Goal: Task Accomplishment & Management: Complete application form

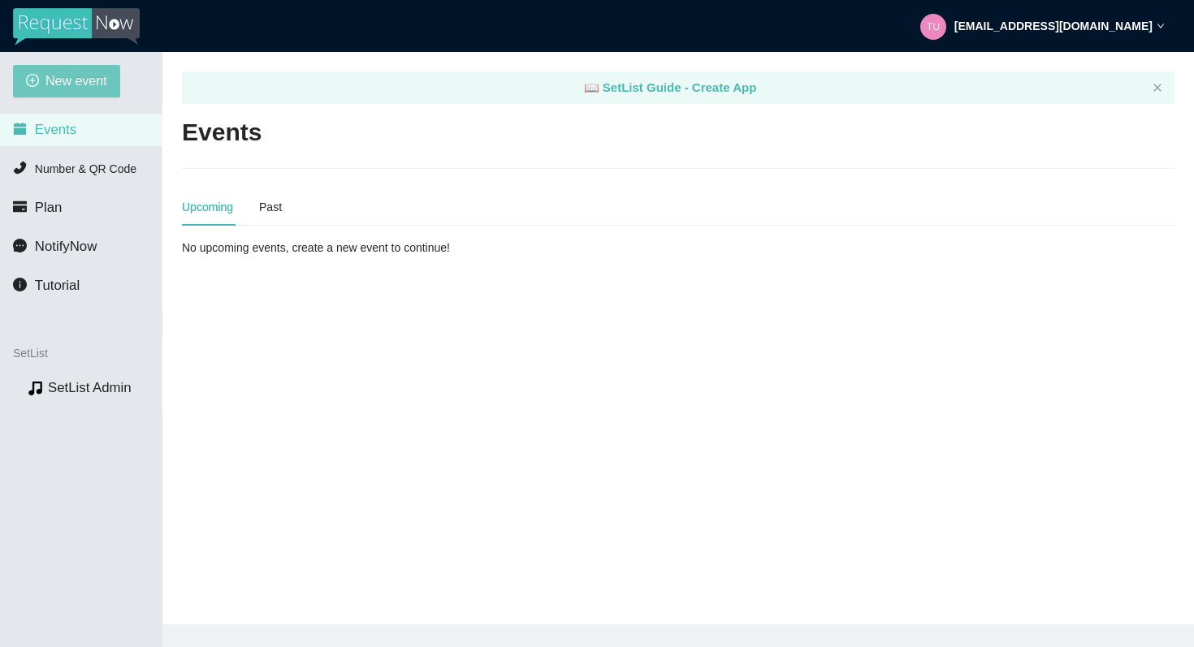
click at [77, 84] on span "New event" at bounding box center [76, 81] width 62 height 20
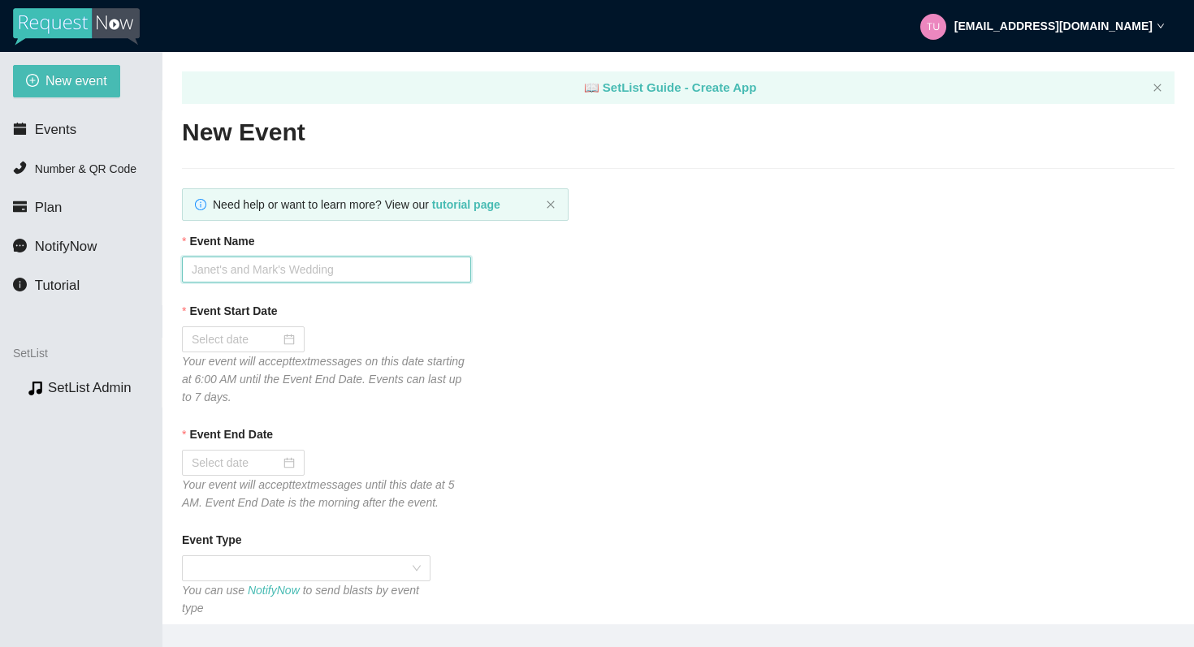
click at [227, 281] on input "Event Name" at bounding box center [326, 270] width 289 height 26
type input "Driven Brands Opening Night Party"
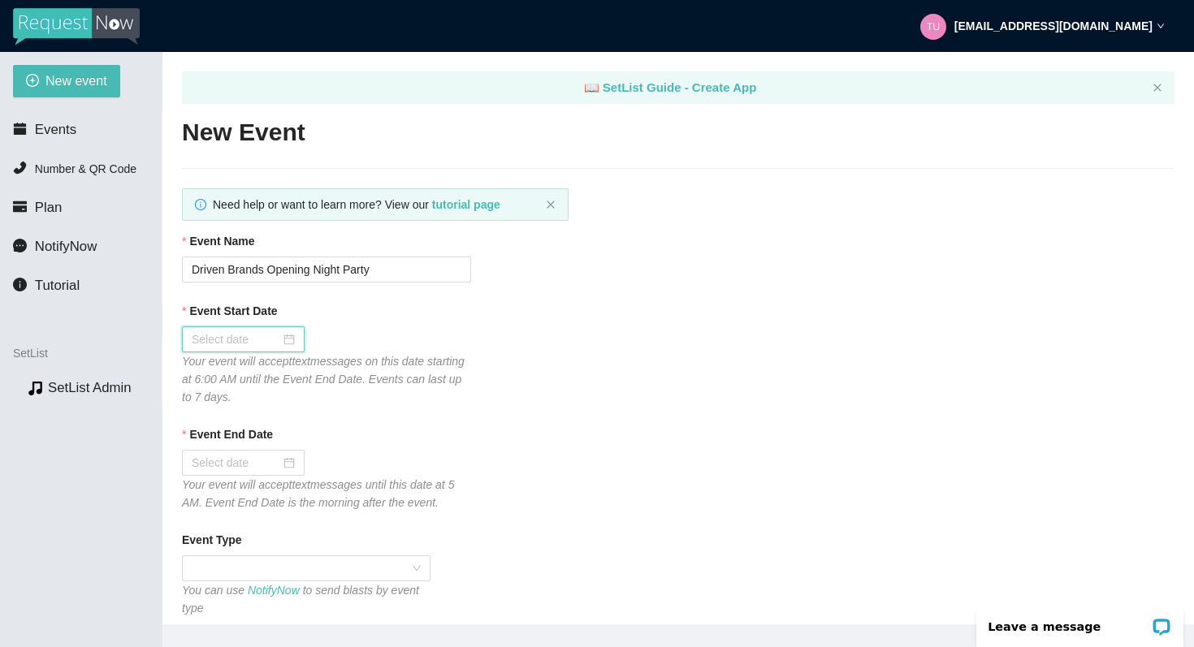
click at [278, 338] on div at bounding box center [243, 339] width 103 height 18
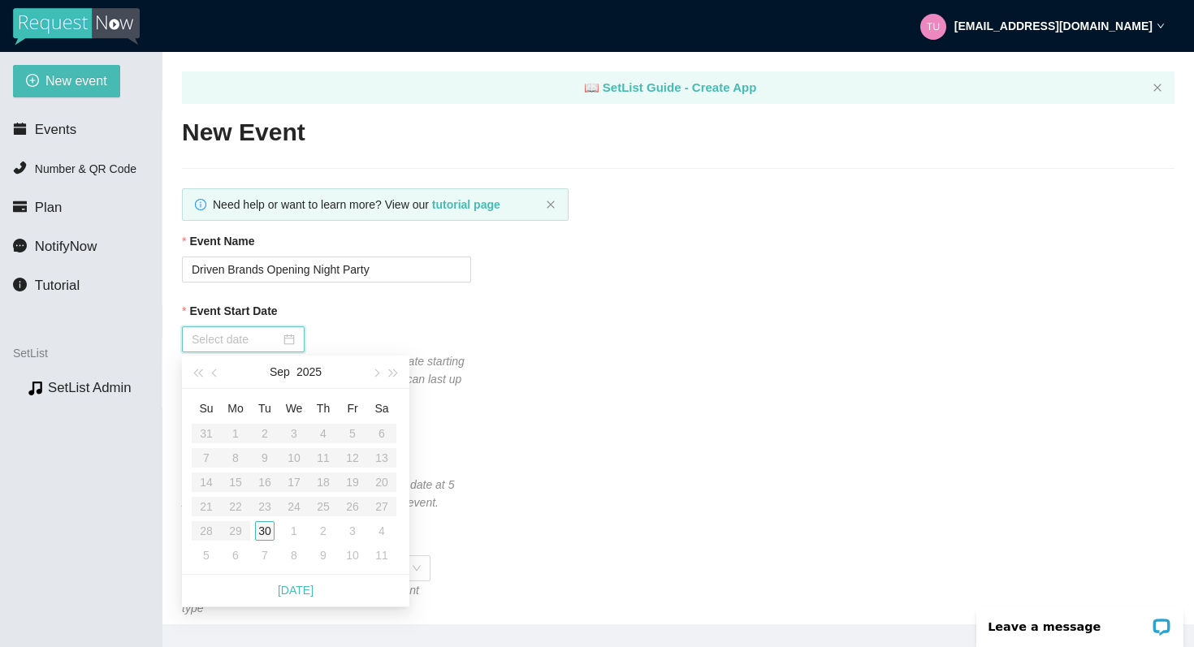
type input "[DATE]"
click at [263, 531] on div "30" at bounding box center [264, 530] width 19 height 19
type input "[DATE]"
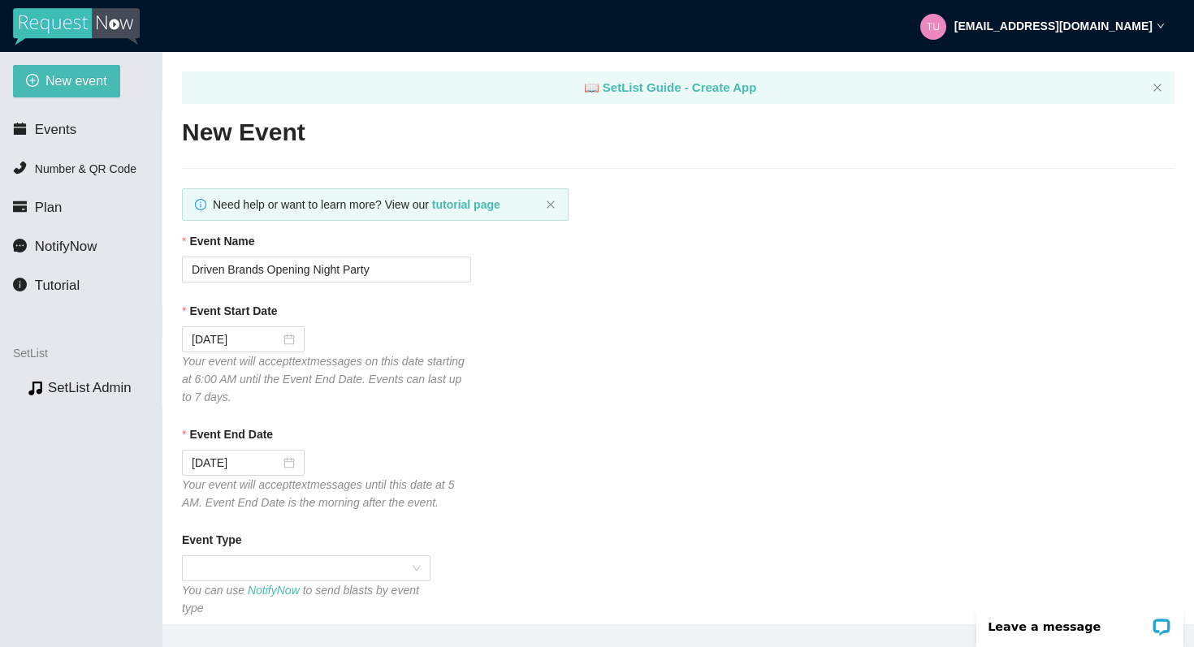
click at [378, 454] on div "[DATE]" at bounding box center [326, 463] width 289 height 26
click at [246, 563] on span at bounding box center [306, 568] width 229 height 24
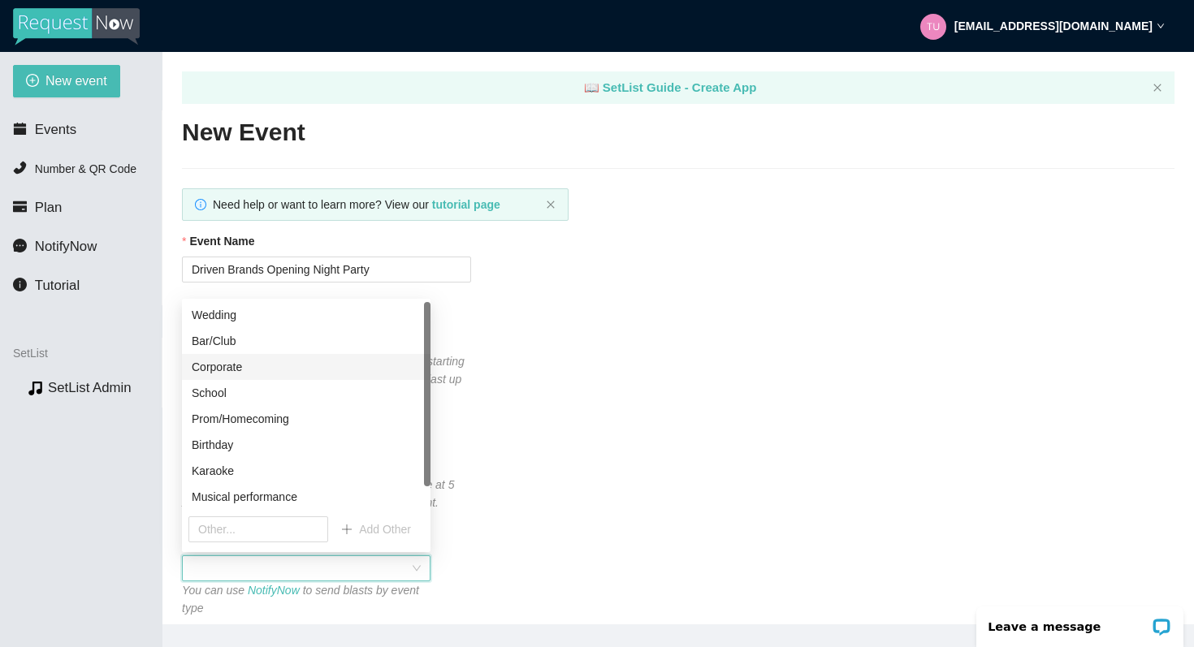
click at [220, 368] on div "Corporate" at bounding box center [306, 367] width 229 height 18
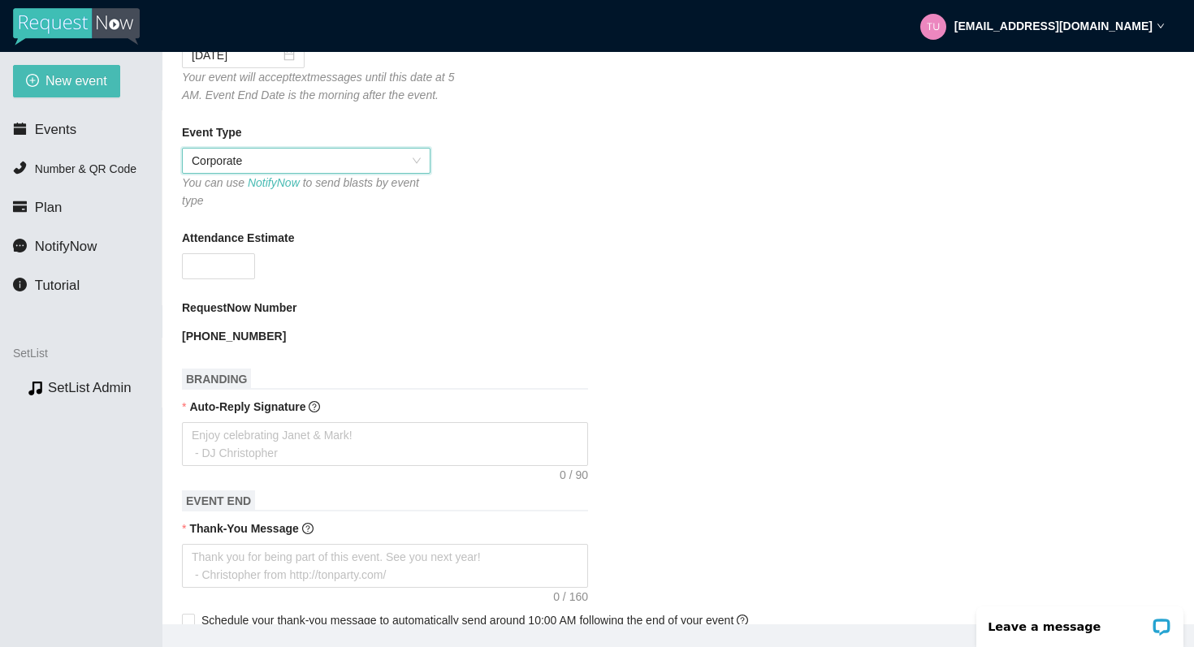
scroll to position [442, 0]
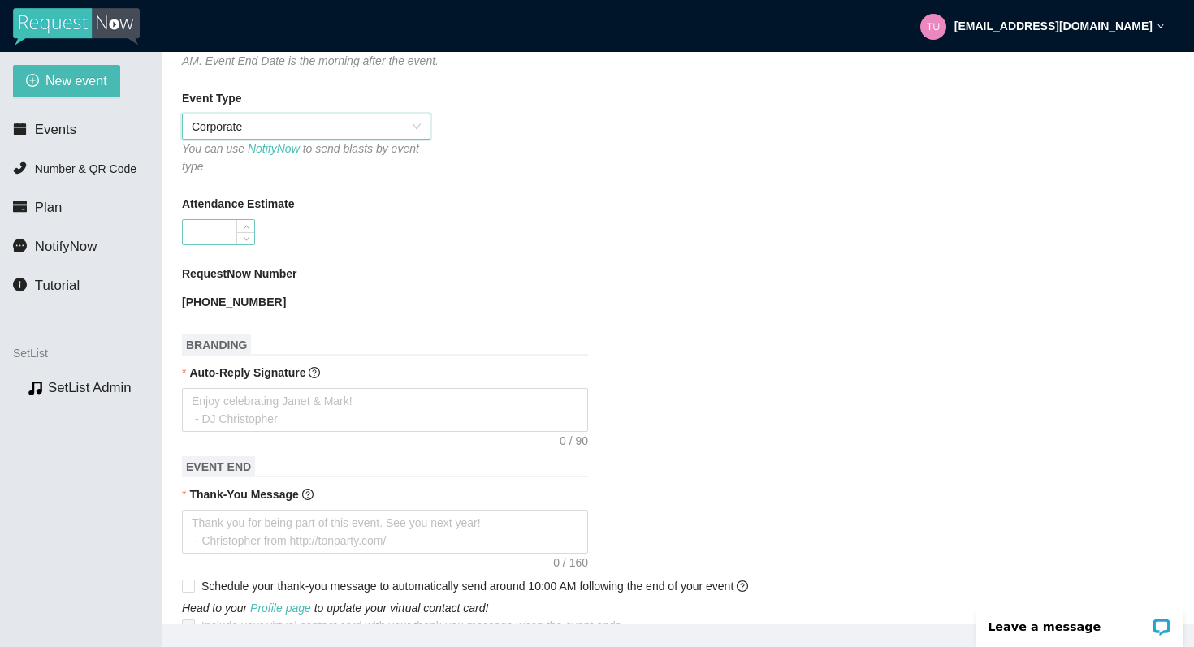
click at [217, 233] on input "Attendance Estimate" at bounding box center [218, 232] width 71 height 24
type input "600"
click at [382, 265] on div "RequestNow Number" at bounding box center [678, 277] width 992 height 24
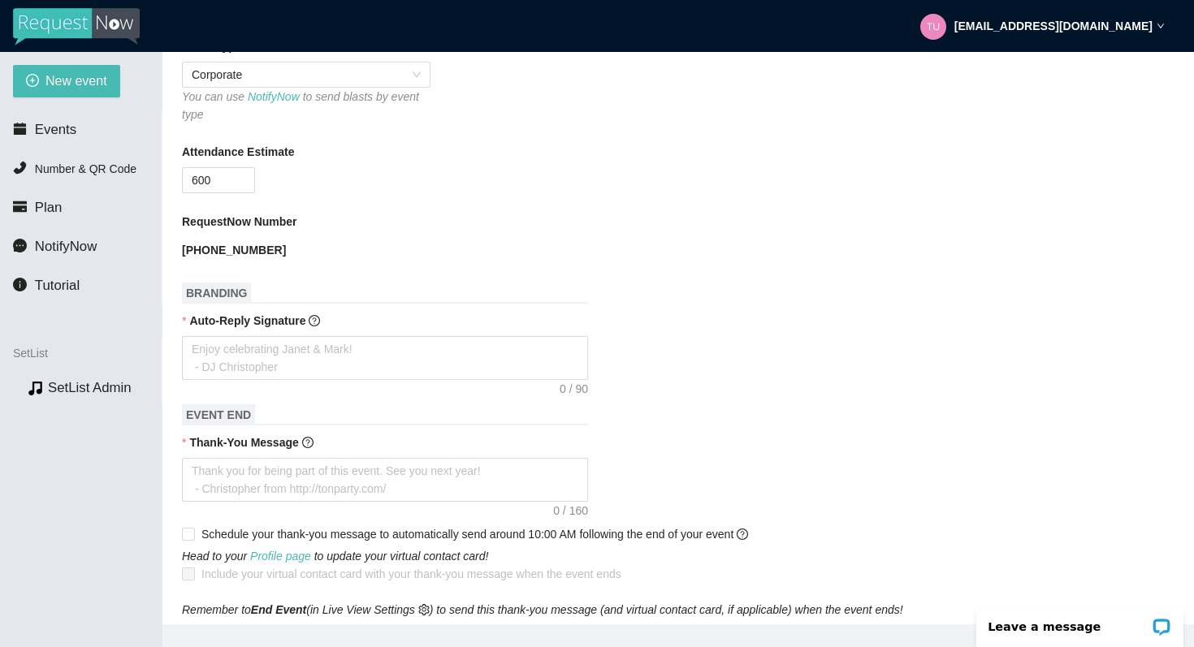
scroll to position [497, 0]
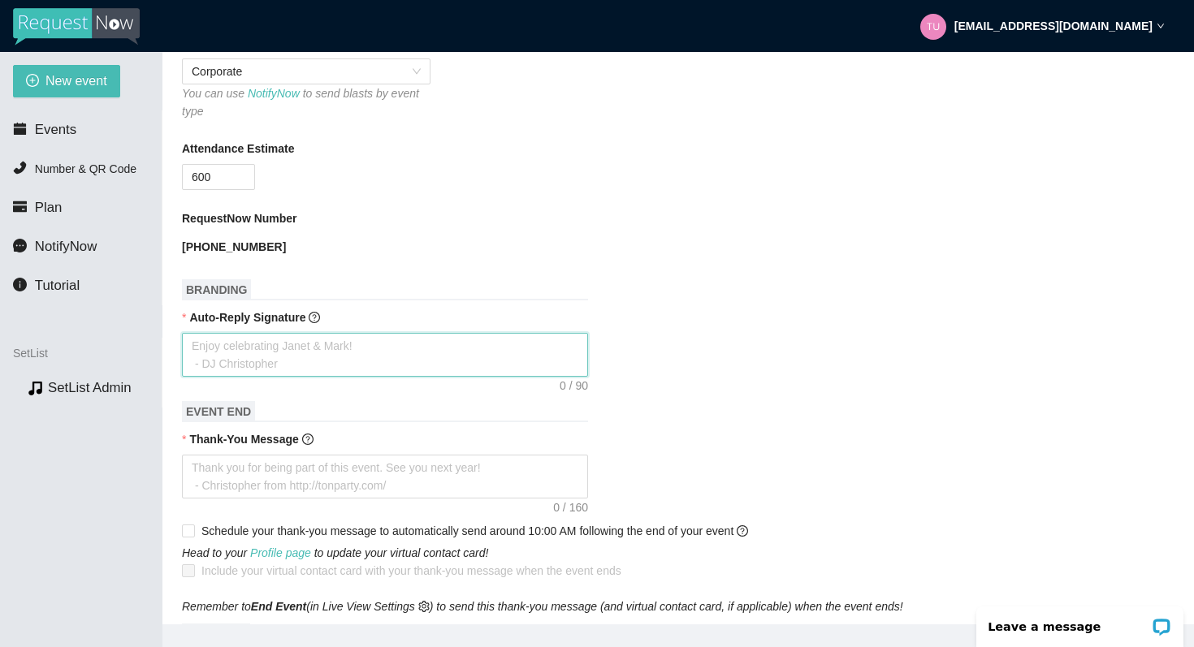
click at [263, 354] on textarea "Auto-Reply Signature" at bounding box center [385, 355] width 406 height 44
type textarea "T"
type textarea "Th"
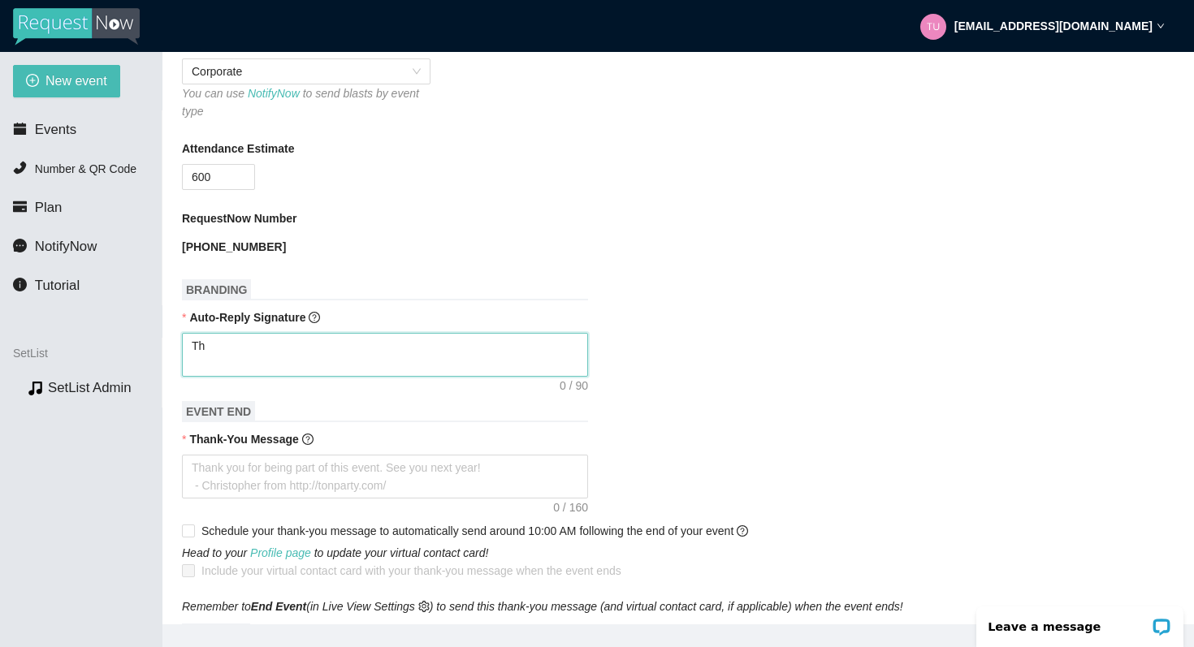
type textarea "The"
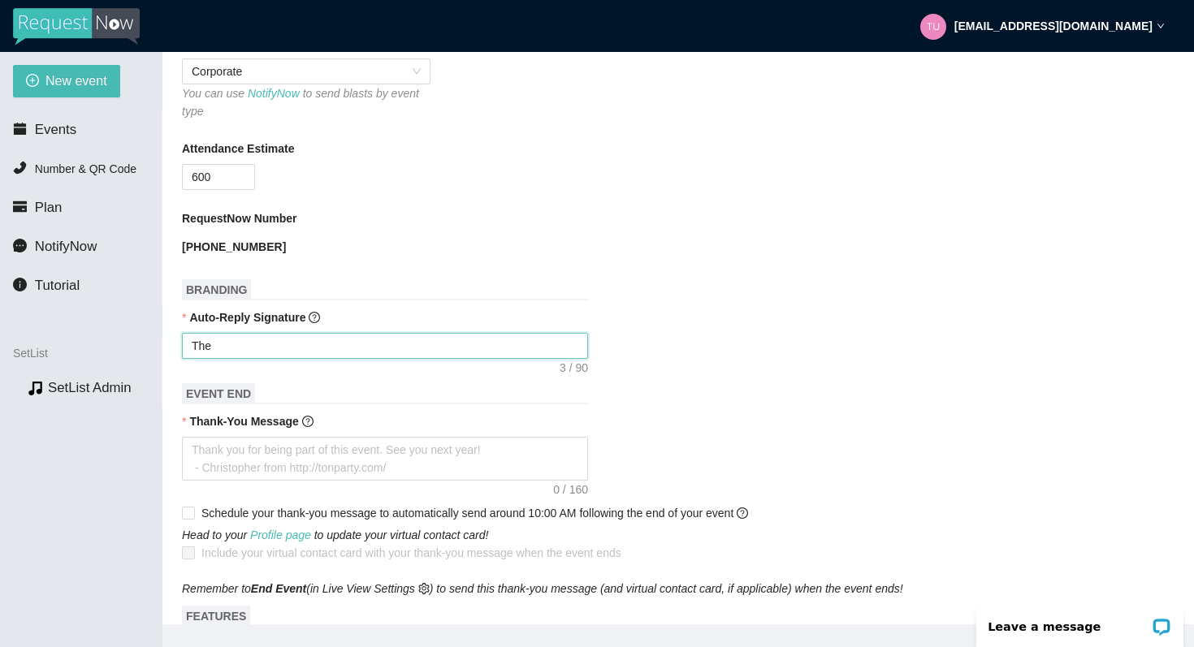
type textarea "The"
type textarea "The b"
type textarea "The ba"
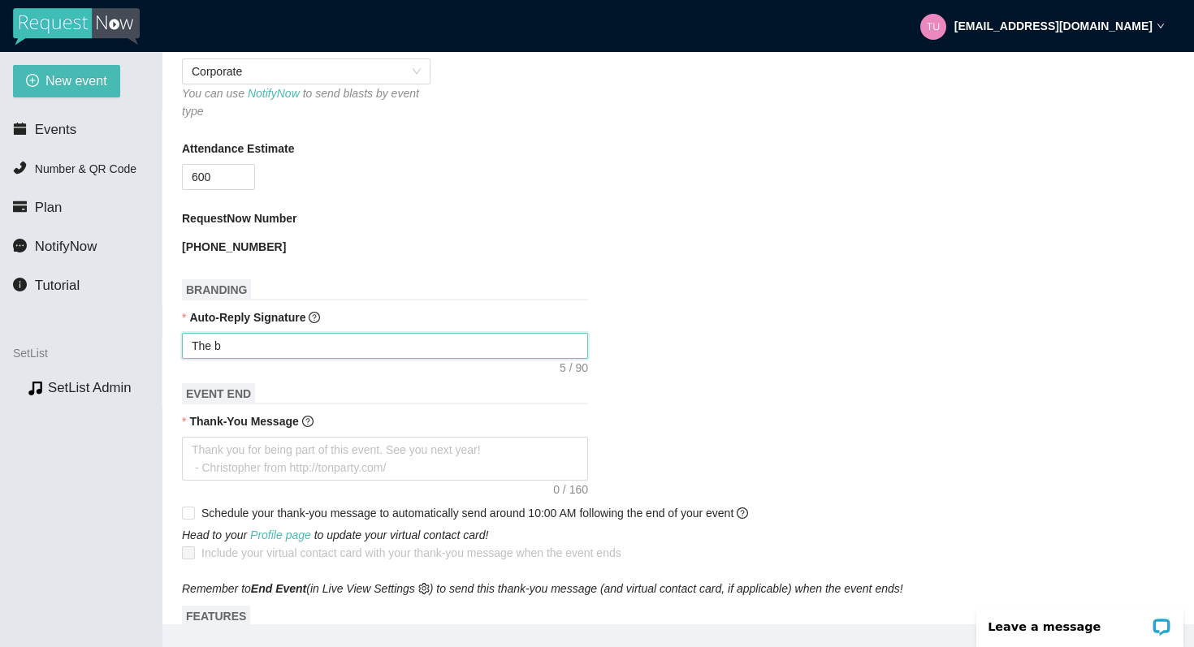
type textarea "The ba"
type textarea "The ban"
type textarea "The band"
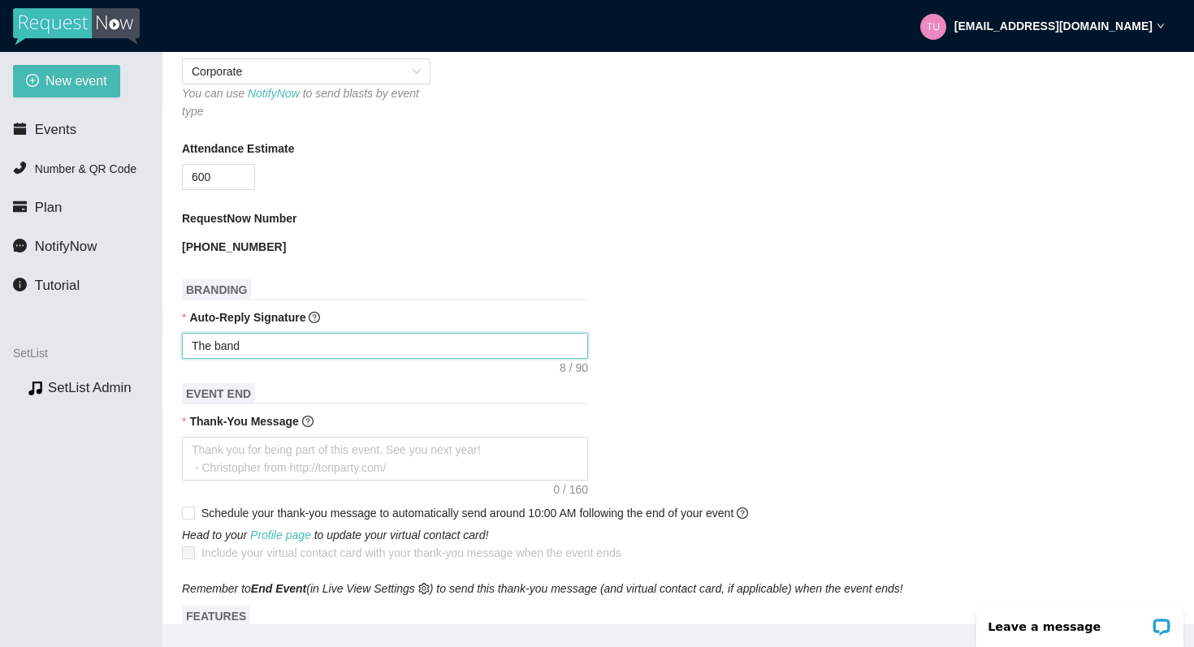
type textarea "The band"
type textarea "The band h"
type textarea "The band ha"
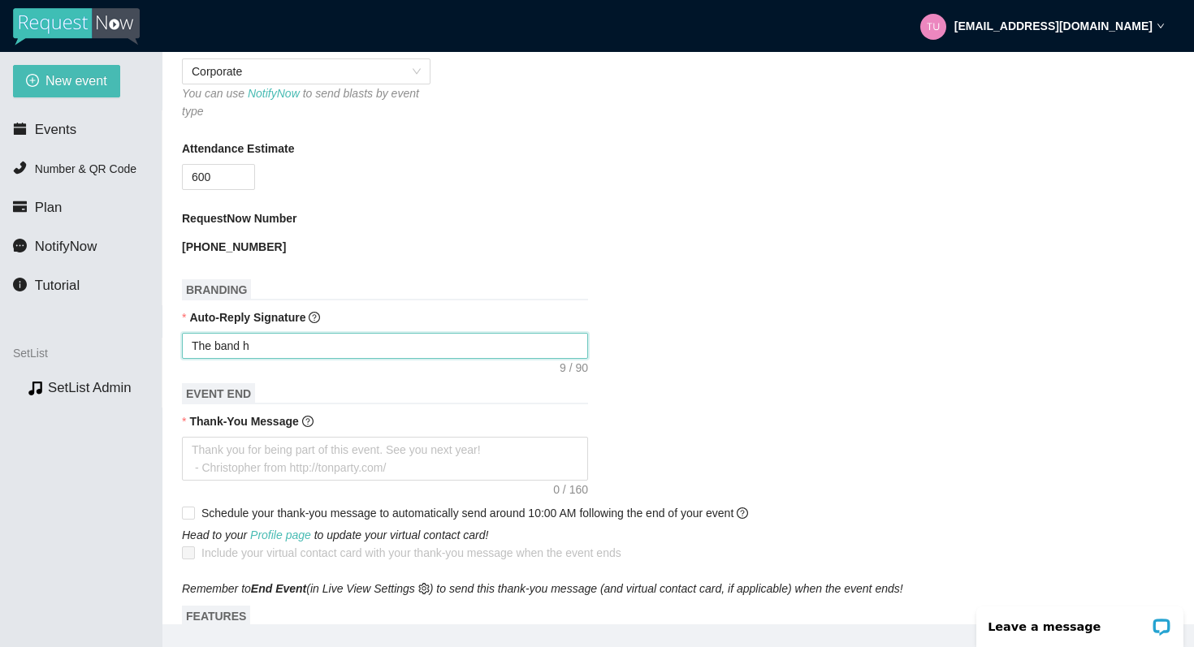
type textarea "The band ha"
type textarea "The band has"
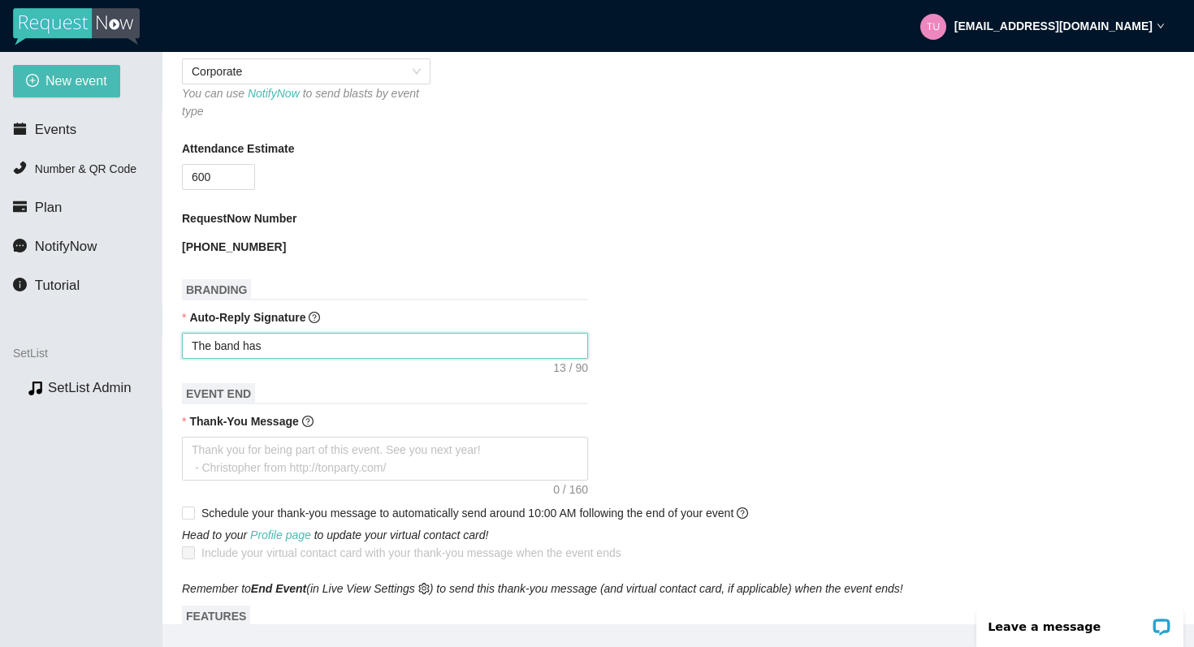
type textarea "The band has y"
type textarea "The band has yo"
type textarea "The band has you"
type textarea "The band has your"
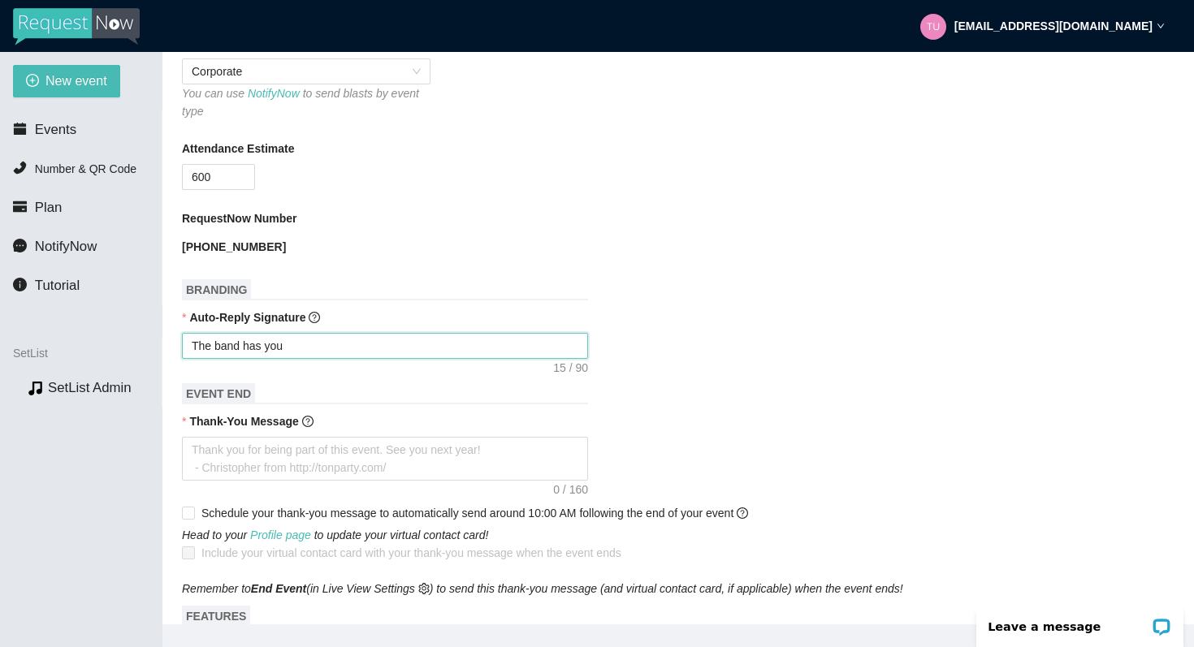
type textarea "The band has your"
type textarea "The band has your r"
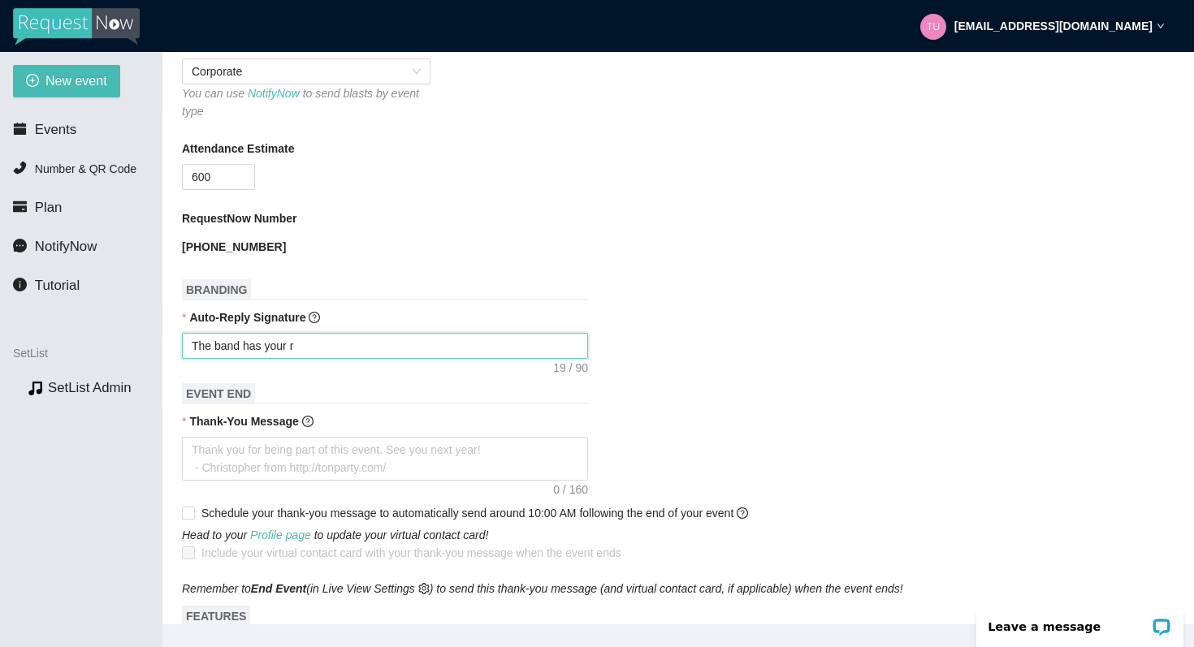
type textarea "The band has your re"
type textarea "The band has your req"
type textarea "The band has your requ"
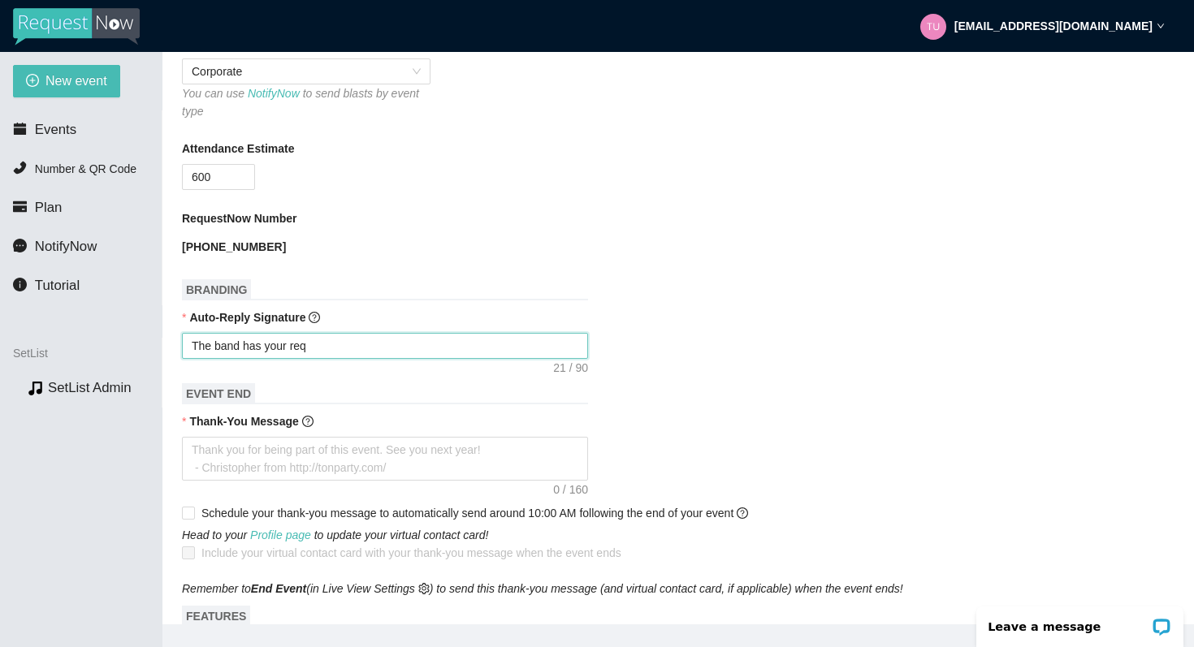
type textarea "The band has your requ"
type textarea "The band has your reque"
type textarea "The band has your reques"
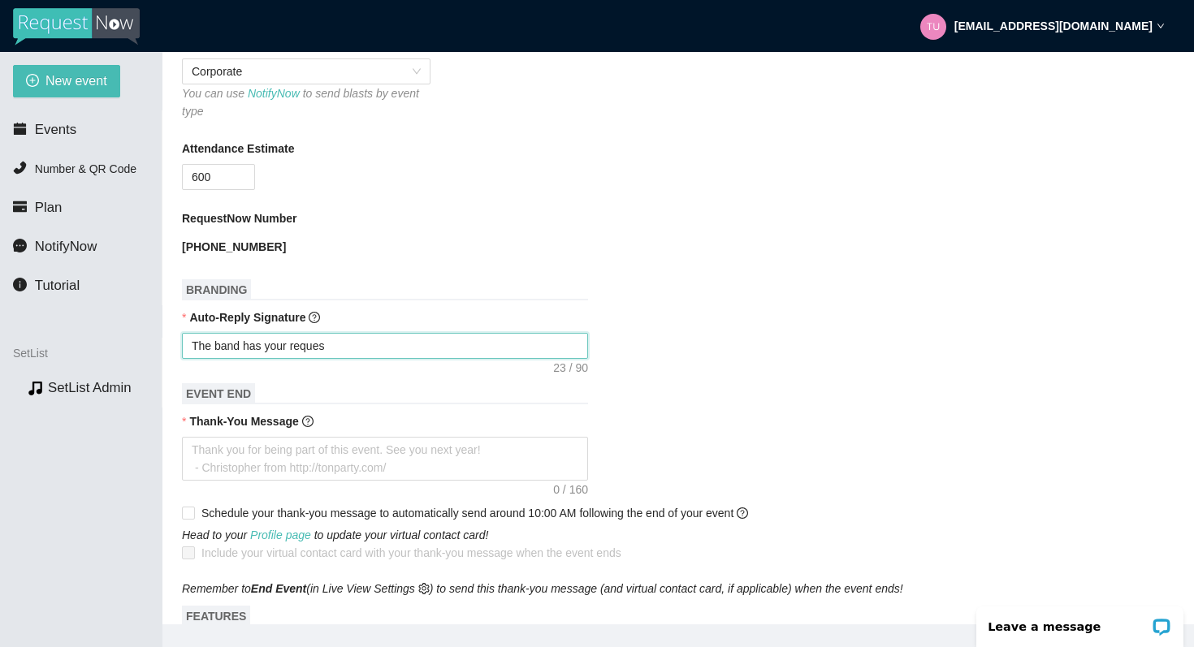
type textarea "The band has your request"
type textarea "The band has your request!"
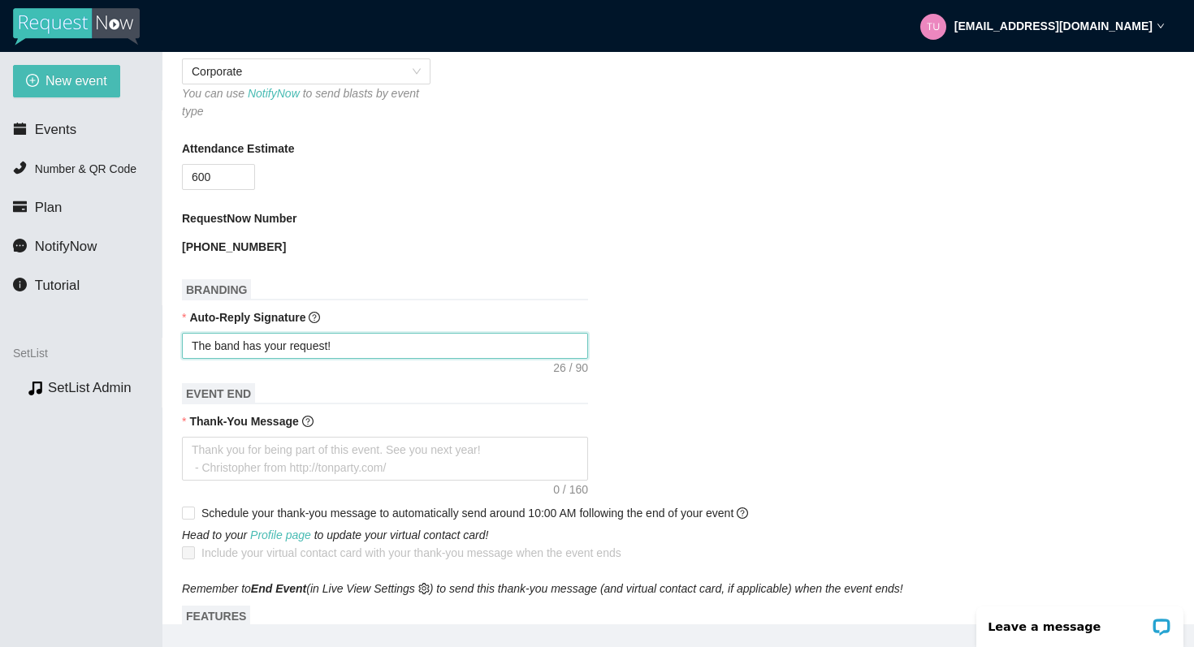
type textarea "The band has your request!"
type textarea "The band has your request! T"
type textarea "The band has your request! Th"
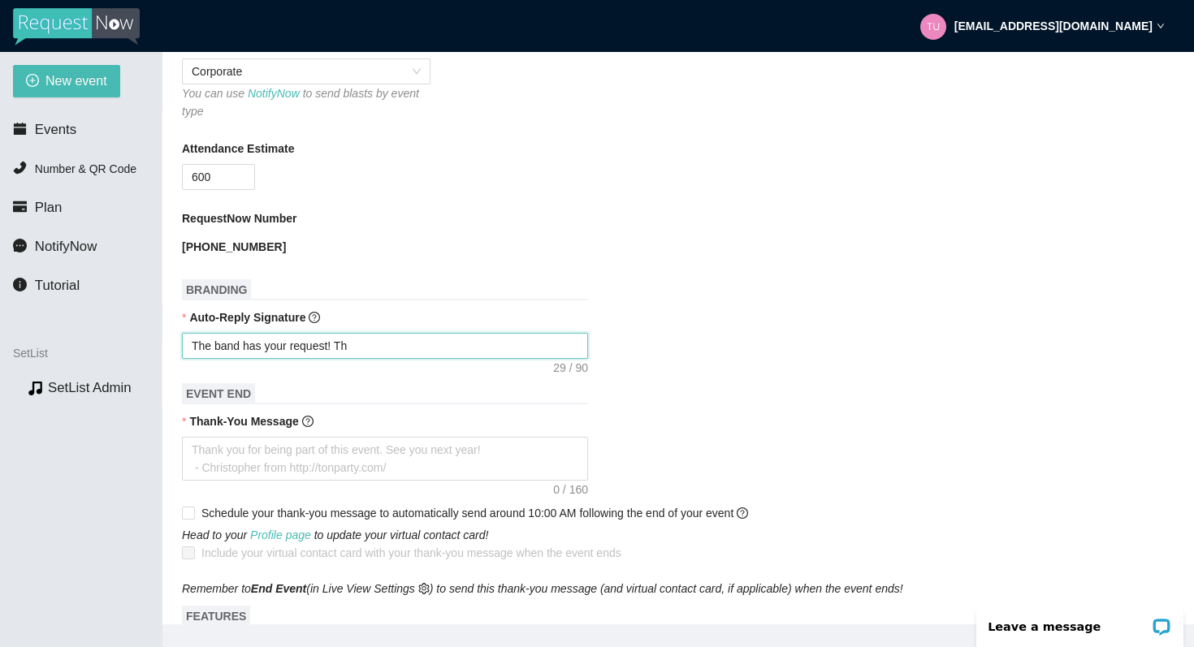
type textarea "The band has your request! Tha"
type textarea "The band has your request! Than"
type textarea "The band has your request! Thank"
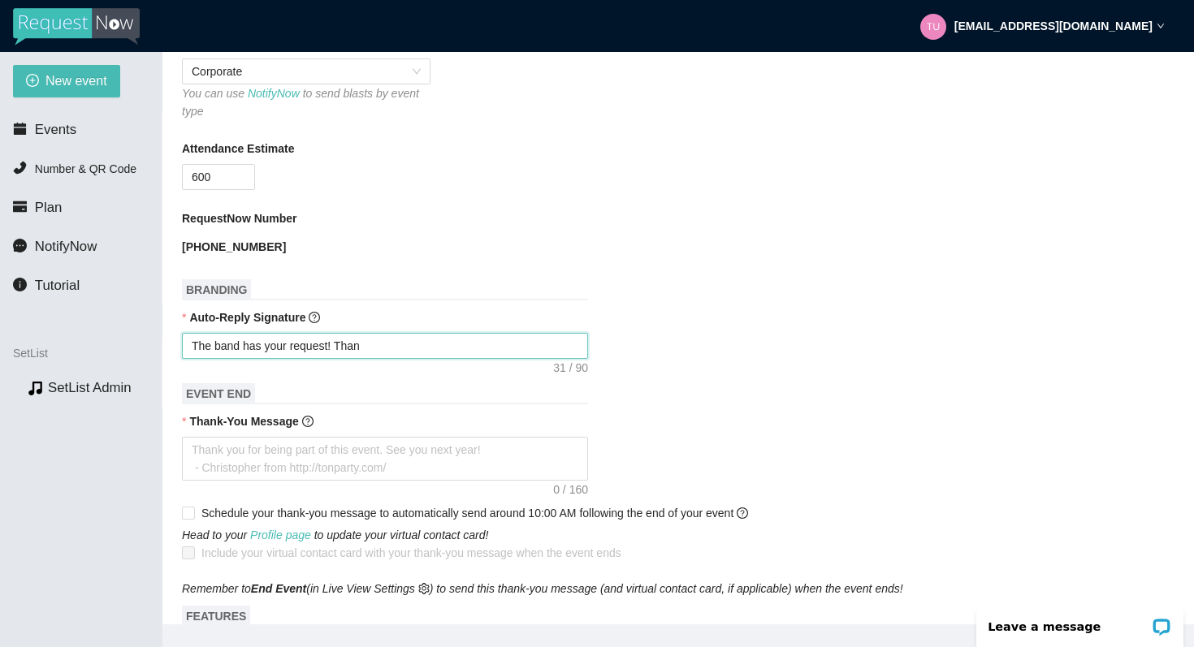
type textarea "The band has your request! Thank"
type textarea "The band has your request! Thank y"
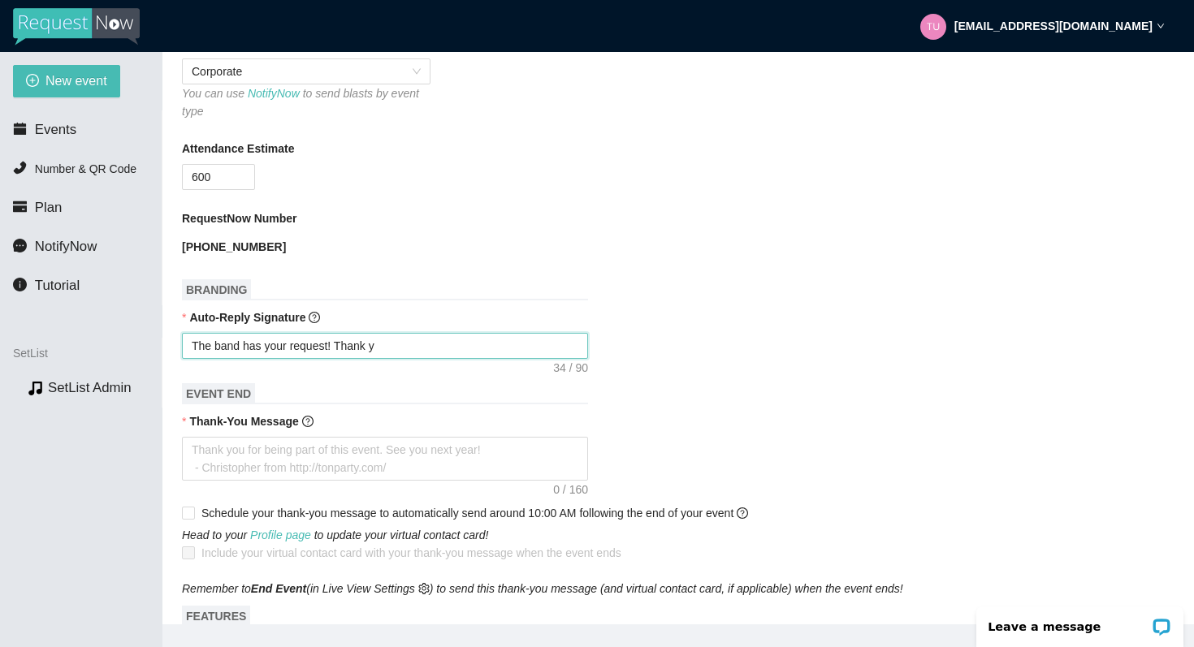
type textarea "The band has your request! Thank yo"
type textarea "The band has your request! Thank you"
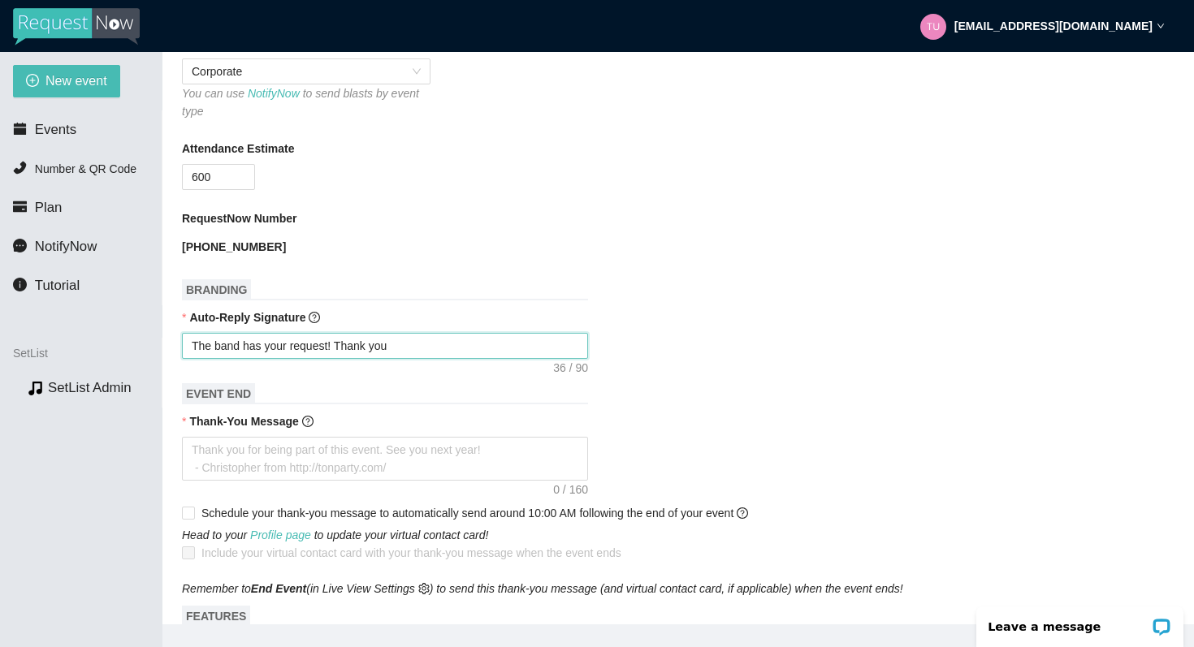
type textarea "The band has your request! Thank you"
type textarea "The band has your request! Thank you a"
type textarea "The band has your request! Thank you an"
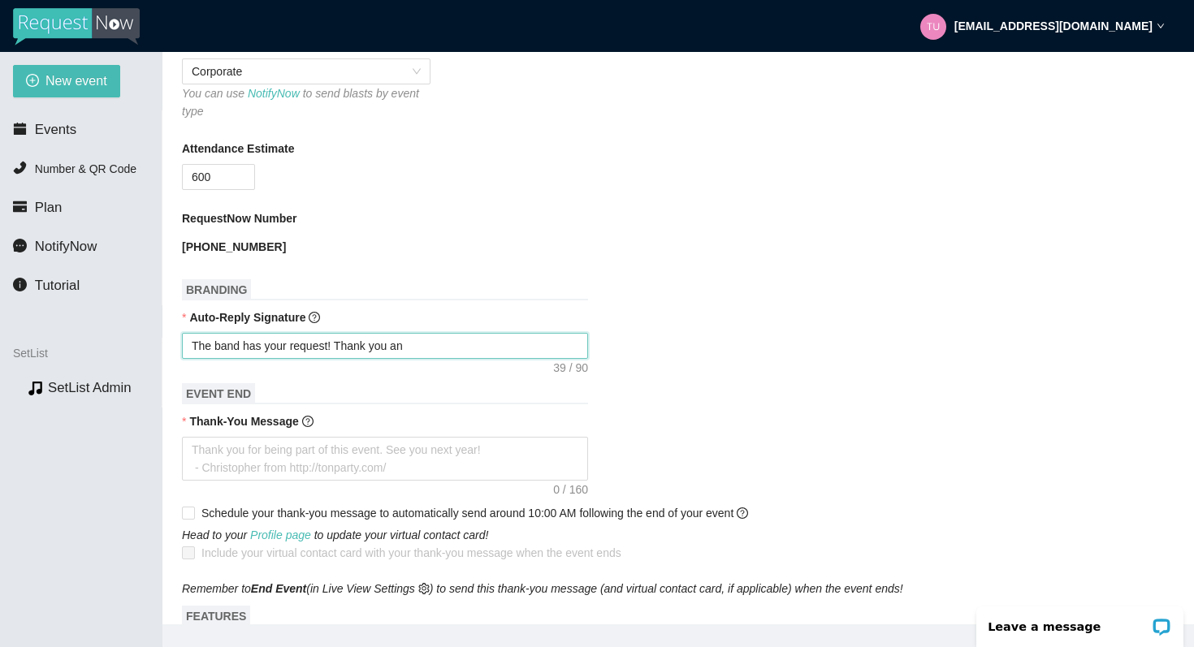
type textarea "The band has your request! Thank you and"
type textarea "The band has your request! Thank you an"
type textarea "The band has your request! Thank you a"
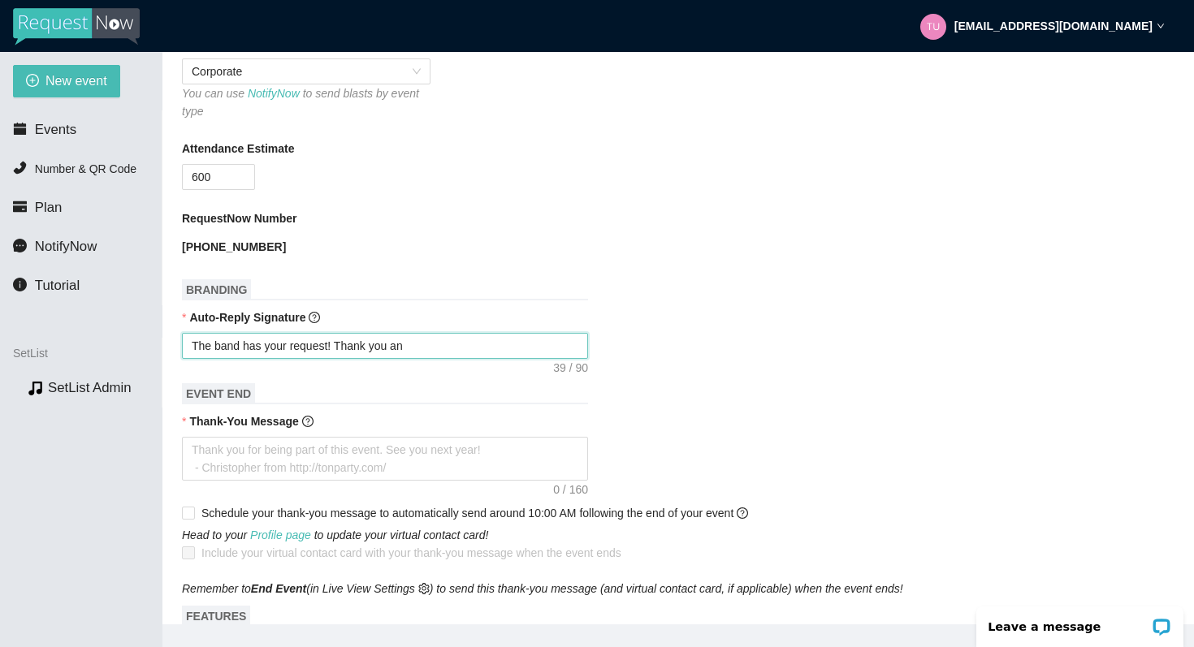
type textarea "The band has your request! Thank you a"
type textarea "The band has your request! Thank you"
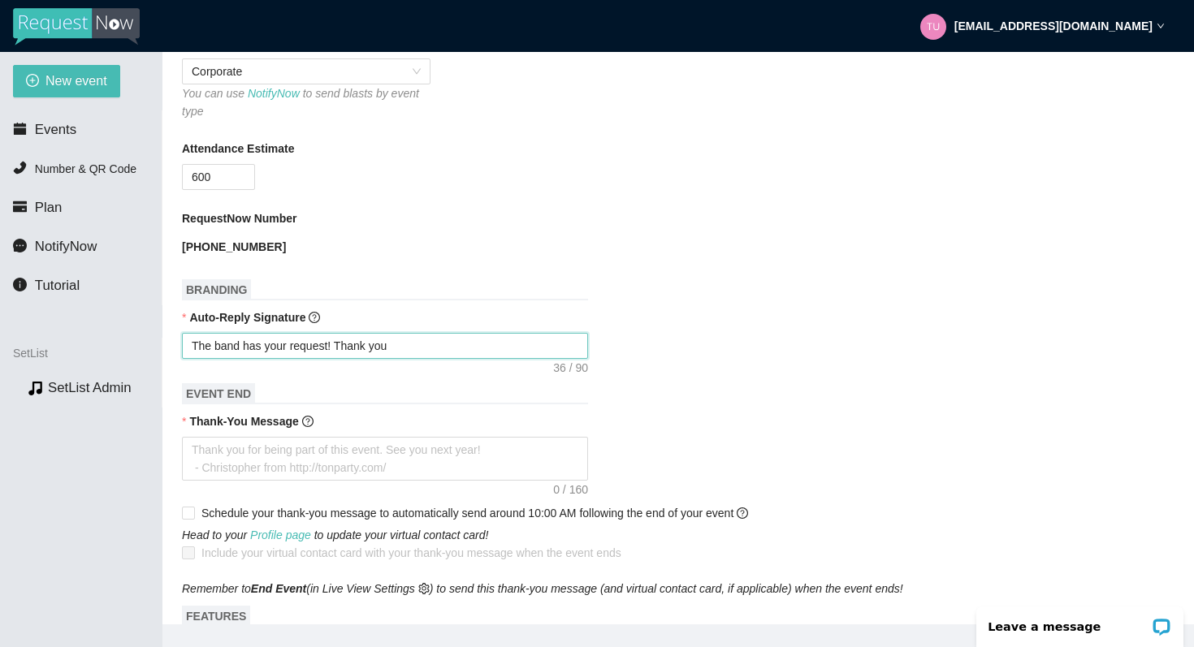
type textarea "The band has your request! Thank you,"
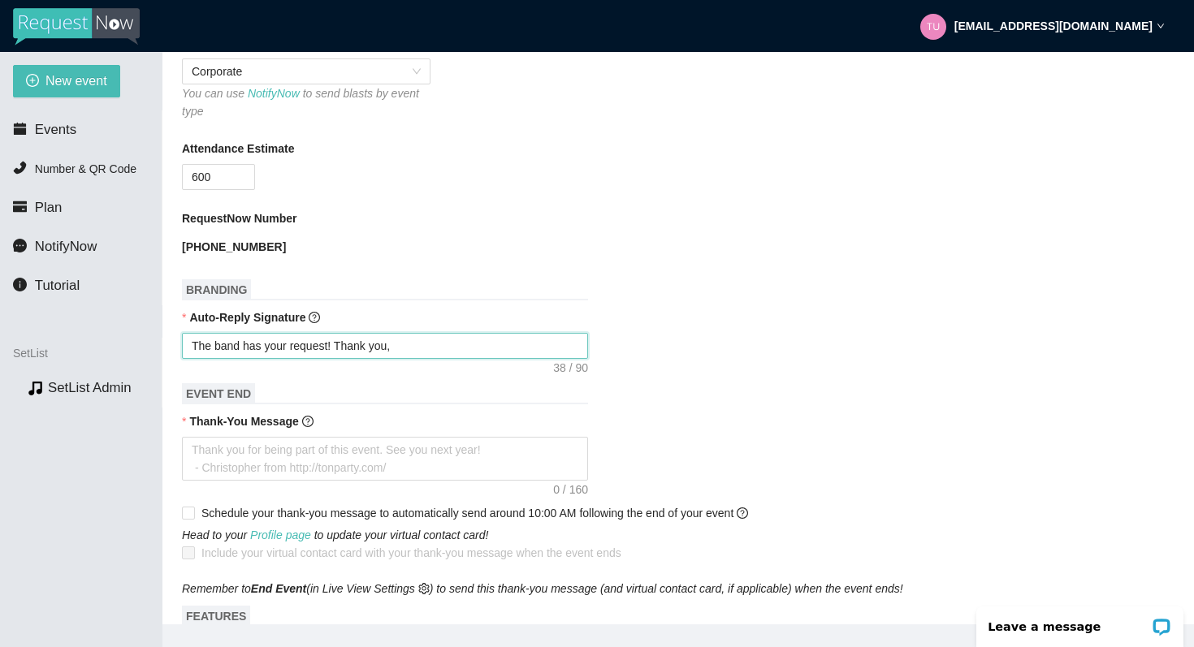
type textarea "The band has your request! Thank you,"
type textarea "The band has your request! Thank you"
type textarea "The band has your request! Thank yo"
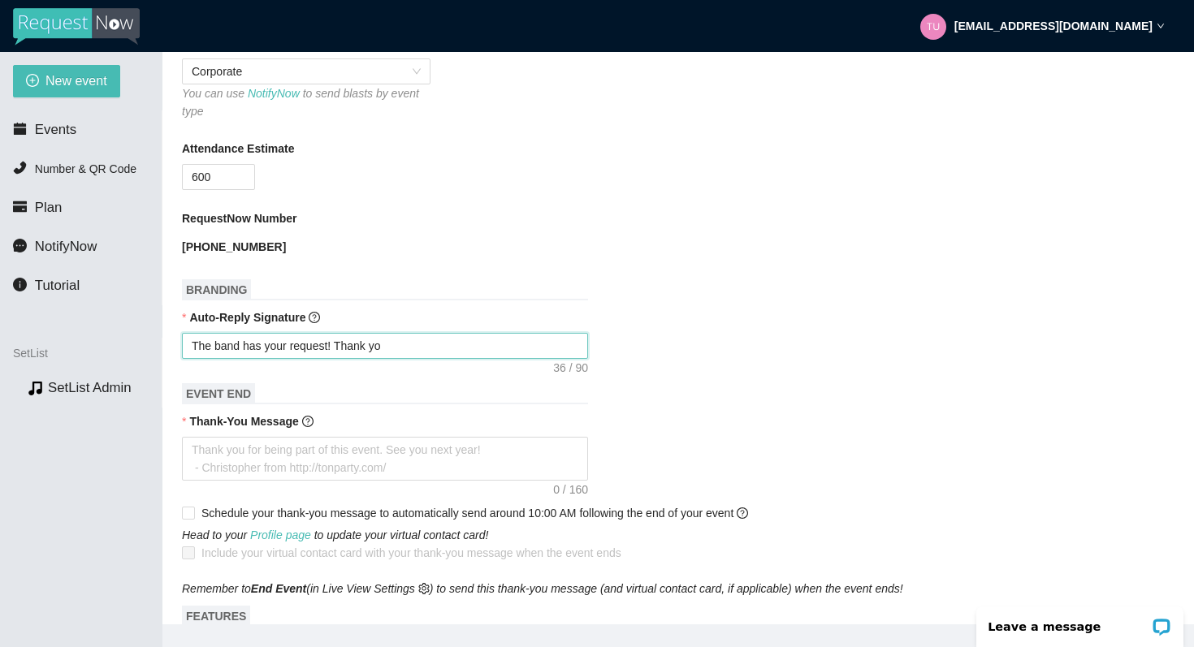
type textarea "The band has your request! Thank y"
type textarea "The band has your request! Thank"
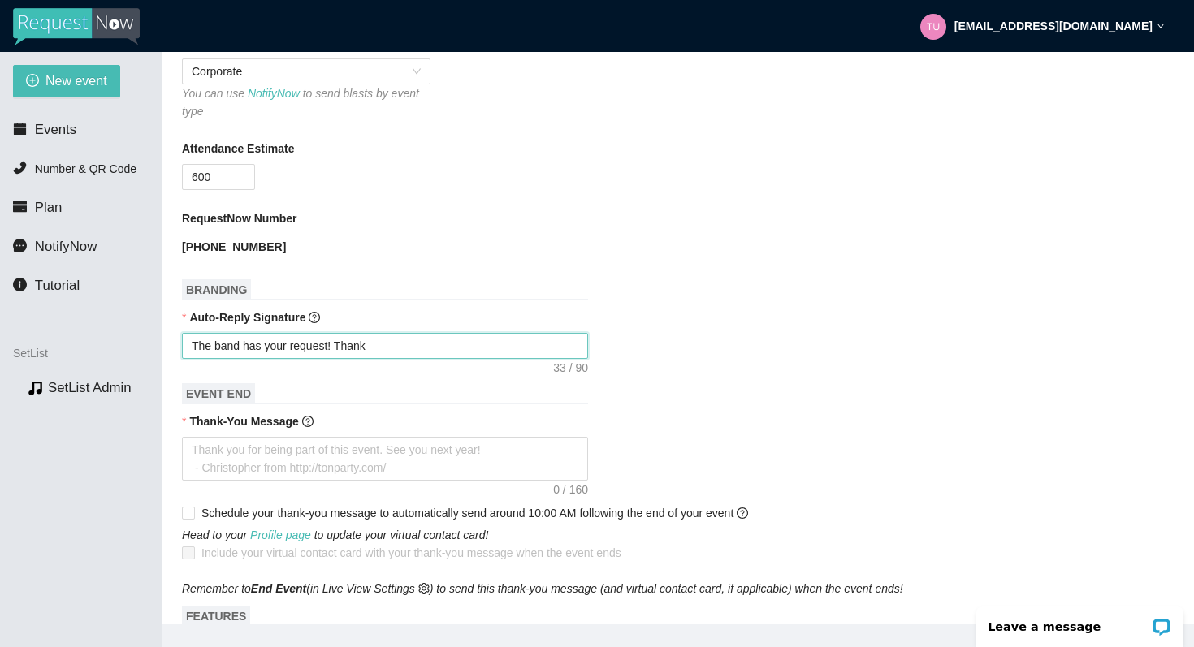
type textarea "The band has your request! Thank"
type textarea "The band has your request! Than"
type textarea "The band has your request! Tha"
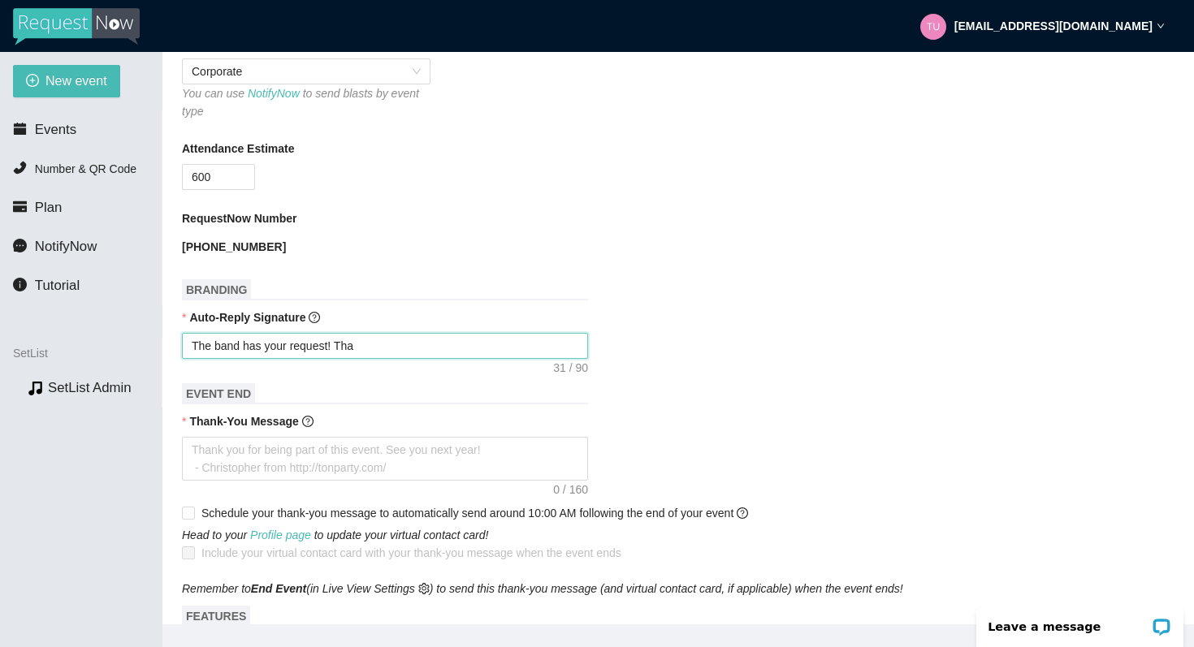
type textarea "The band has your request! Th"
type textarea "The band has your request! T"
type textarea "The band has your request!"
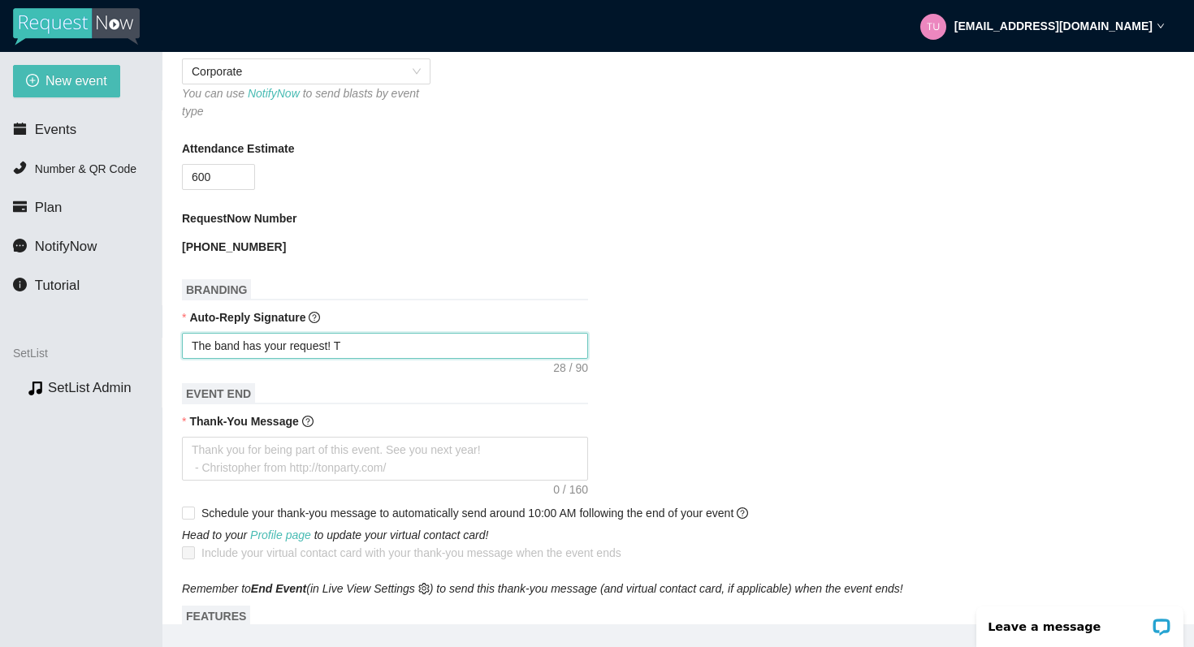
type textarea "The band has your request!"
type textarea "The band has your request! G"
type textarea "The band has your request! Ge"
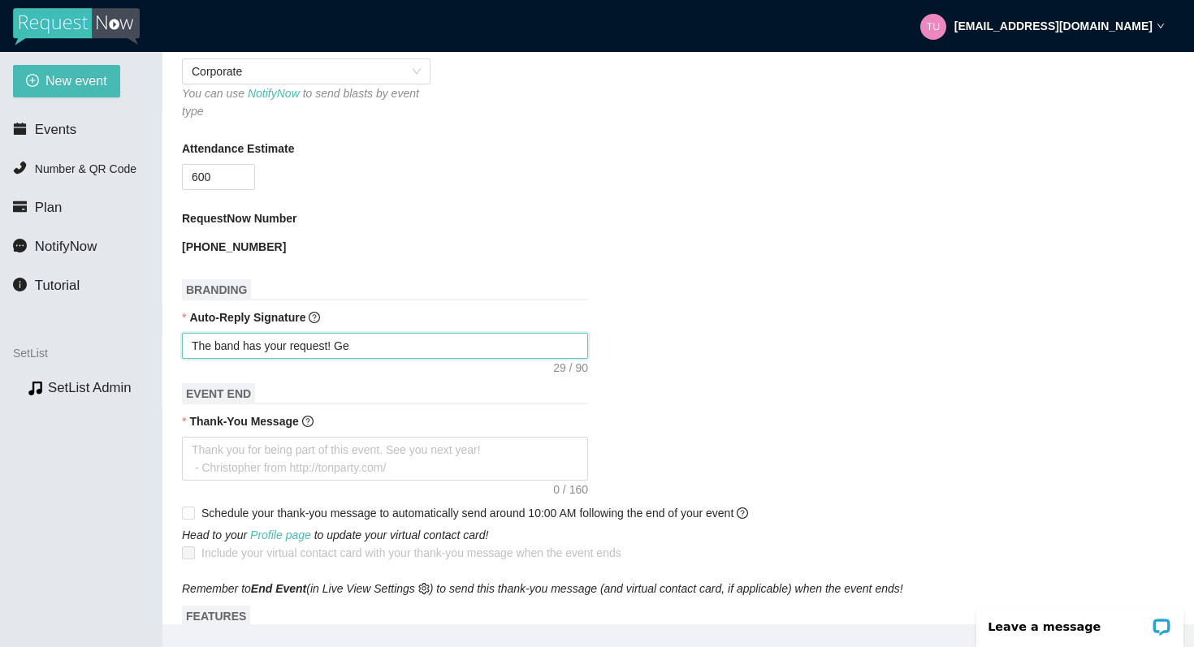
type textarea "The band has your request! Get"
type textarea "The band has your request! Get r"
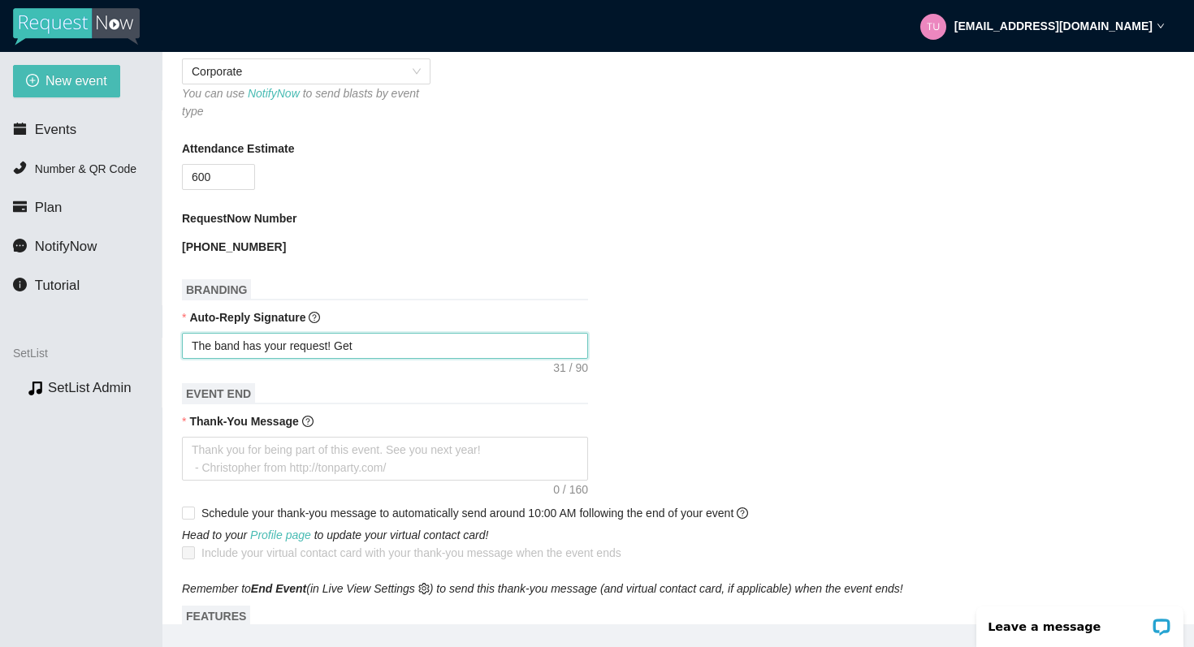
type textarea "The band has your request! Get r"
type textarea "The band has your request! Get re"
type textarea "The band has your request! Get rea"
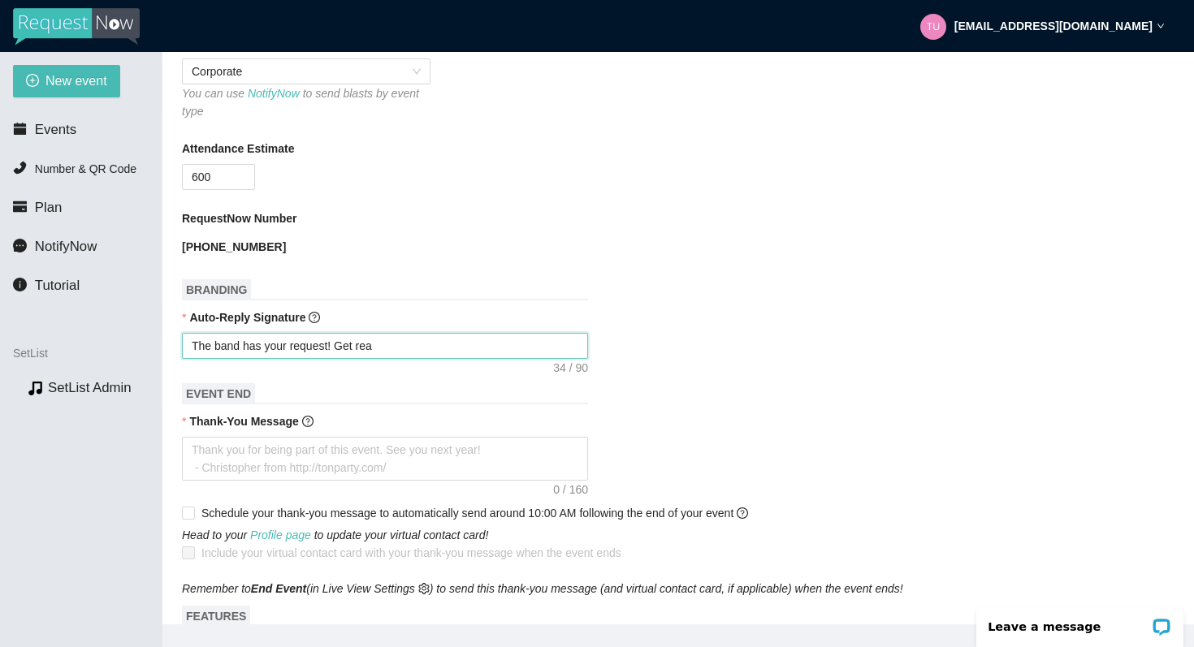
type textarea "The band has your request! Get read"
type textarea "The band has your request! Get ready"
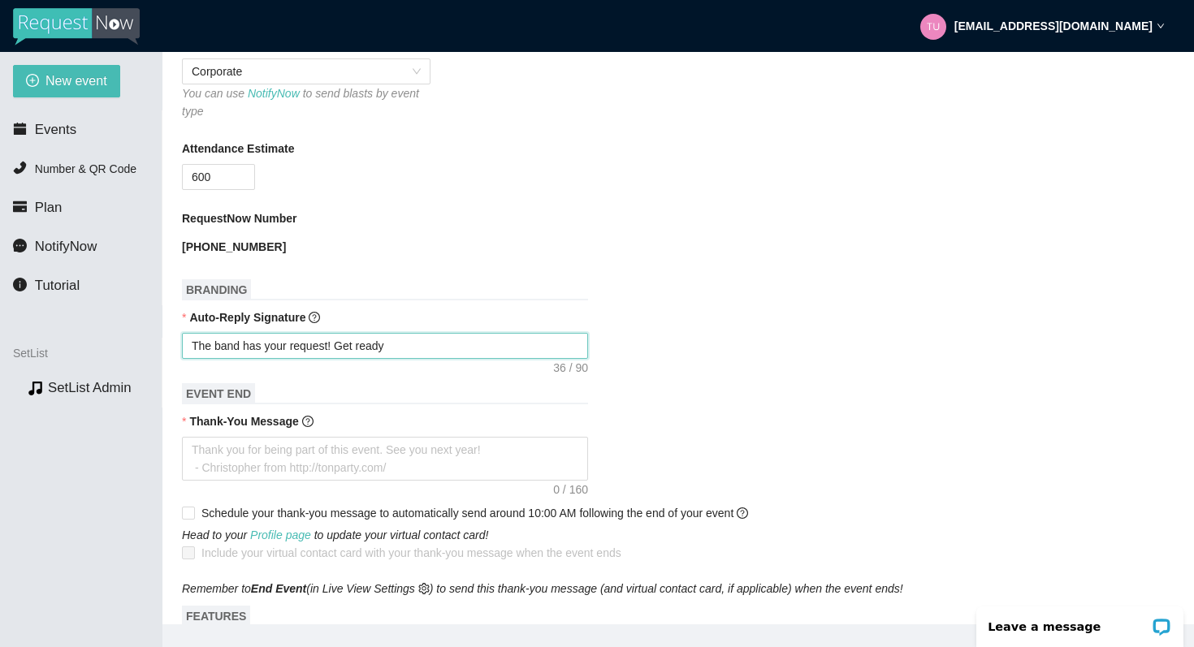
type textarea "The band has your request! Get ready"
type textarea "The band has your request! Get ready t"
type textarea "The band has your request! Get ready to"
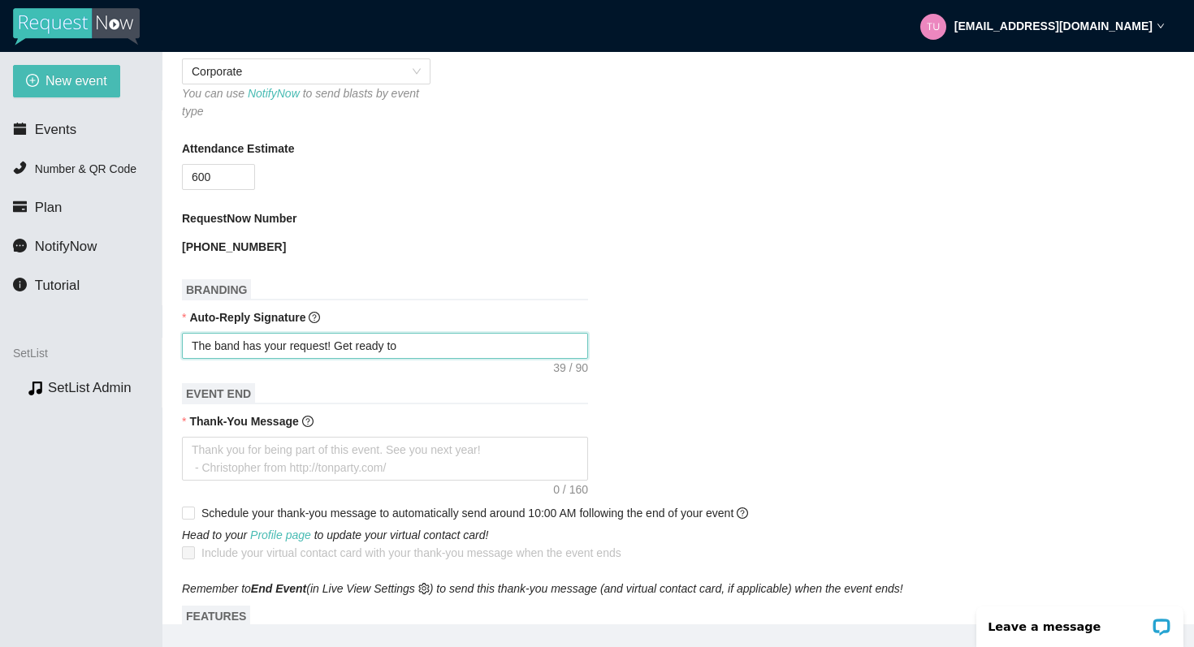
type textarea "The band has your request! Get ready to"
type textarea "The band has your request! Get ready to r"
type textarea "The band has your request! Get ready to ro"
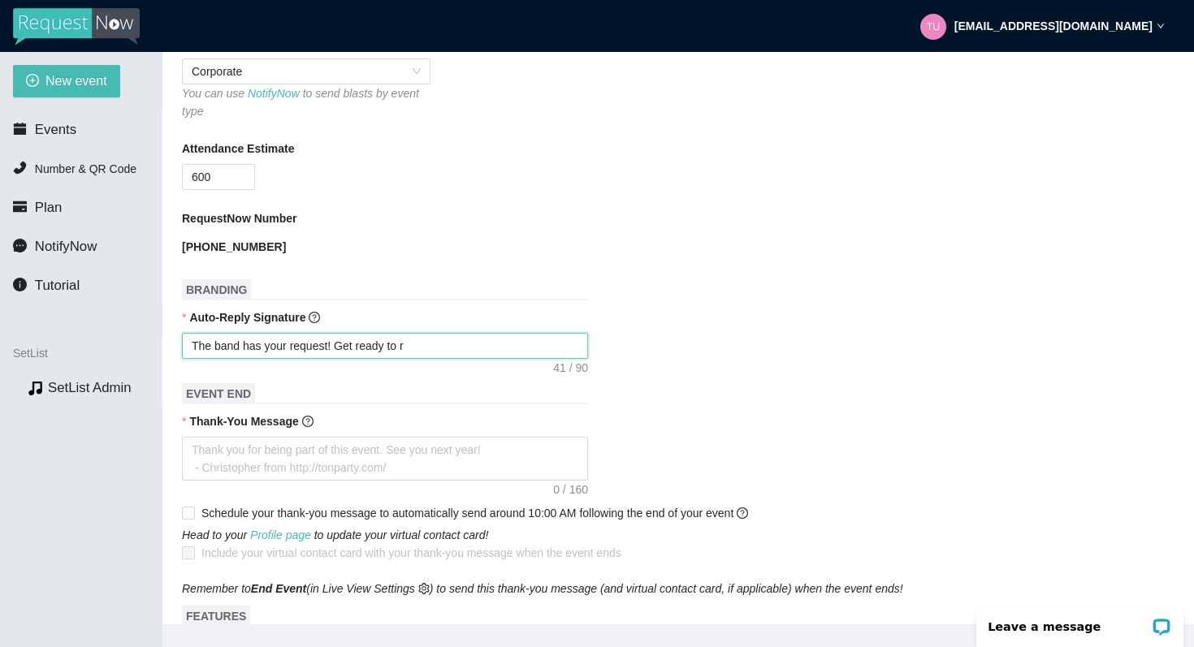
type textarea "The band has your request! Get ready to ro"
type textarea "The band has your request! Get ready to roc"
type textarea "The band has your request! Get ready to rock"
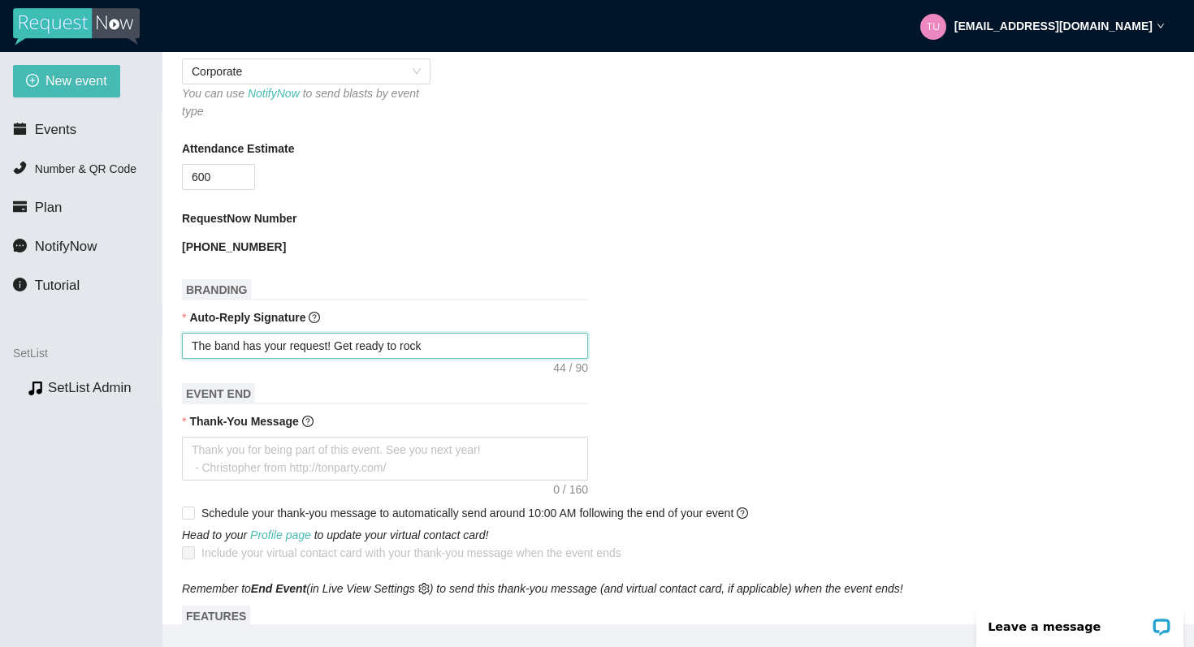
type textarea "The band has your request! Get ready to rock"
type textarea "The band has your request! Get ready to rock o"
type textarea "The band has your request! Get ready to rock ou"
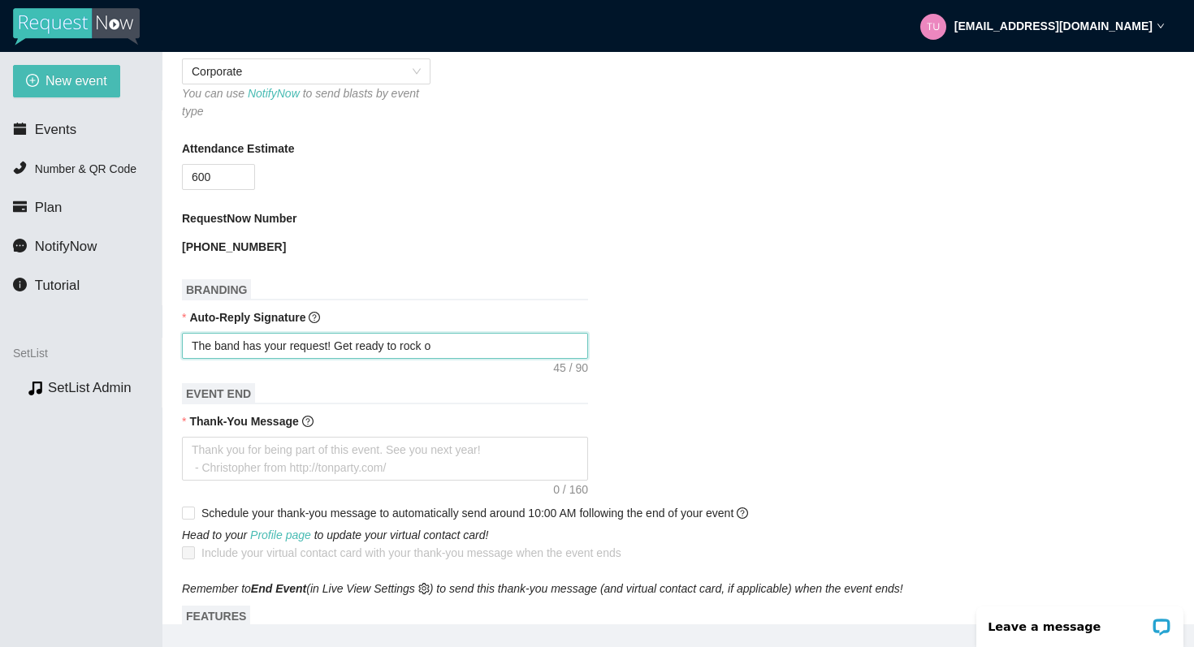
type textarea "The band has your request! Get ready to rock ou"
type textarea "The band has your request! Get ready to rock out"
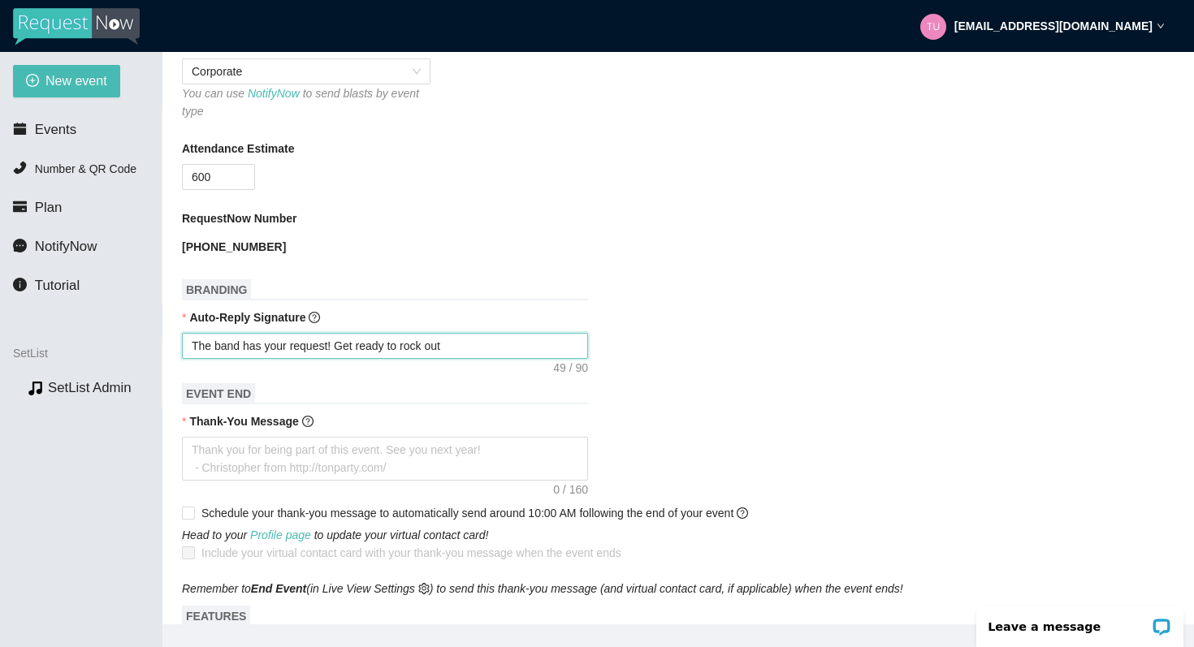
type textarea "The band has your request! Get ready to rock out o"
type textarea "The band has your request! Get ready to rock out on"
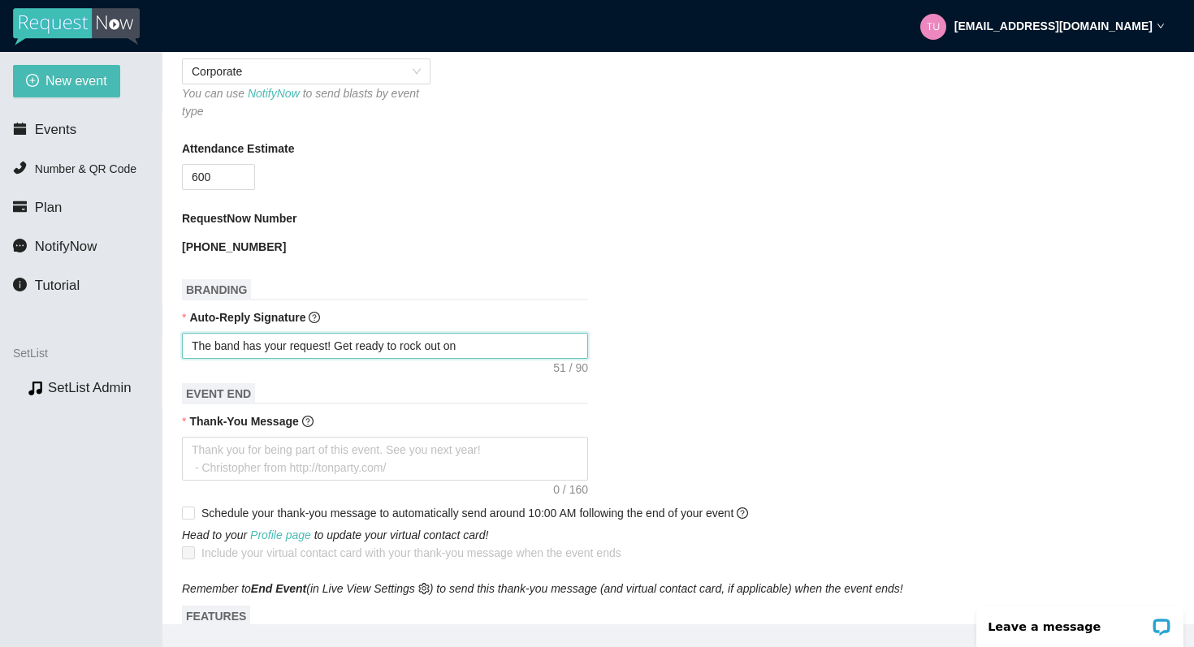
type textarea "The band has your request! Get ready to rock out on"
type textarea "The band has your request! Get ready to rock out on s"
type textarea "The band has your request! Get ready to rock out on st"
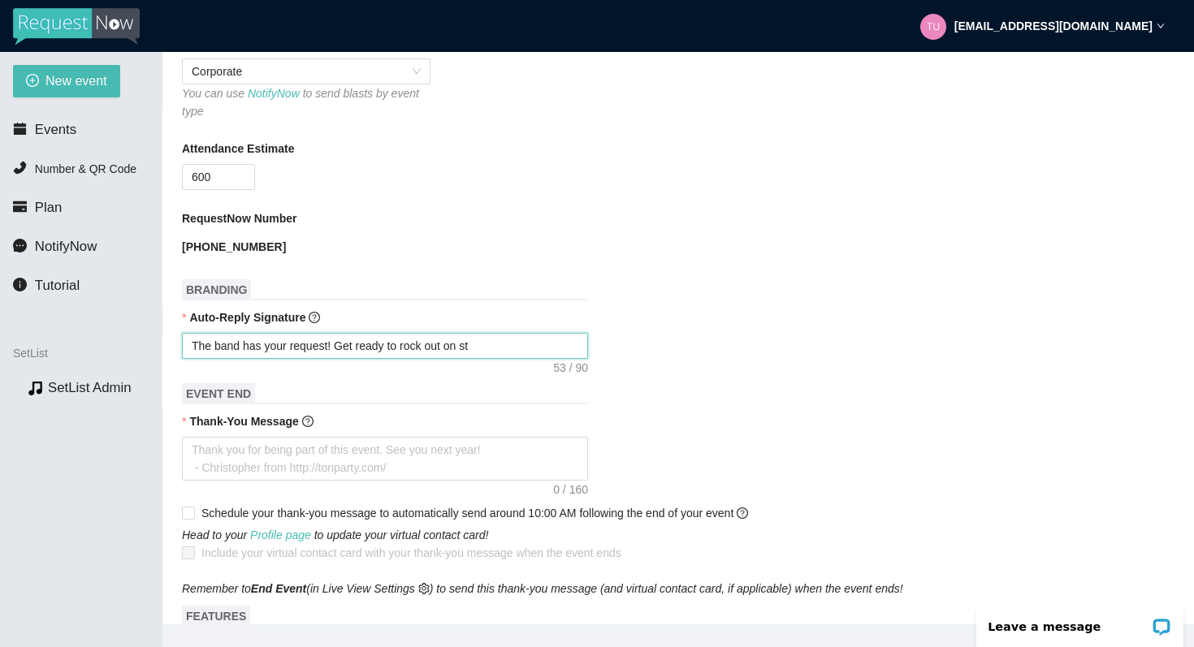
type textarea "The band has your request! Get ready to rock out on sta"
type textarea "The band has your request! Get ready to rock out on stag"
type textarea "The band has your request! Get ready to rock out on stage"
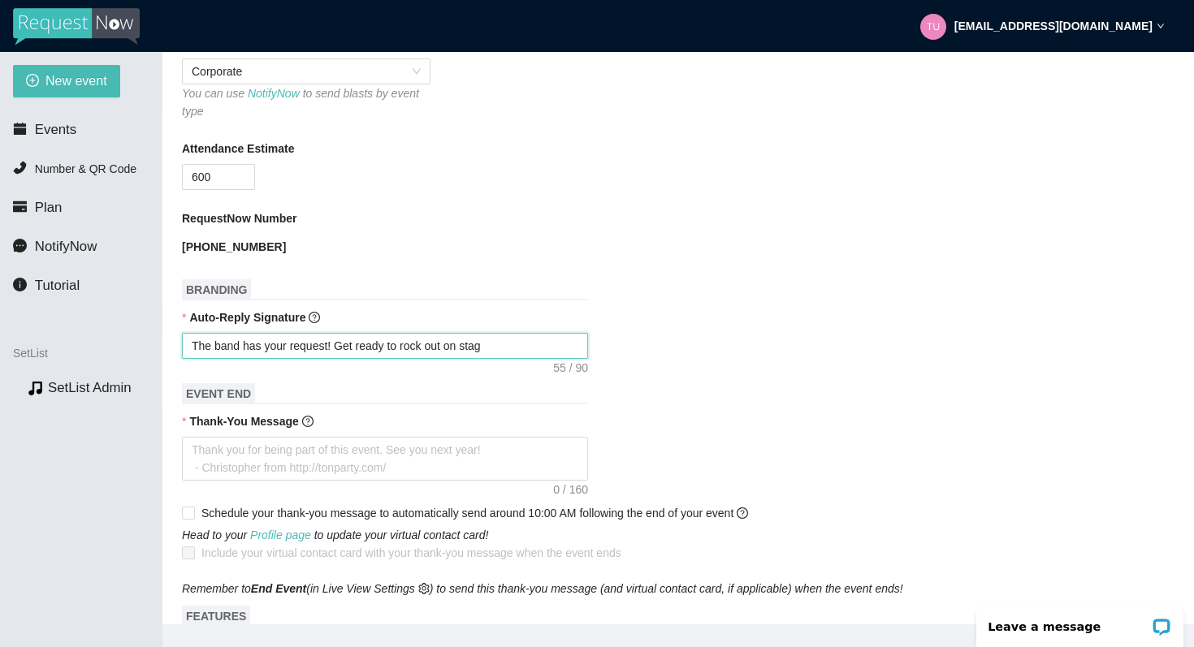
type textarea "The band has your request! Get ready to rock out on stage"
type textarea "The band has your request! Get ready to rock out on stage!"
type textarea "The band has your request! Get ready to rock out on stage!!"
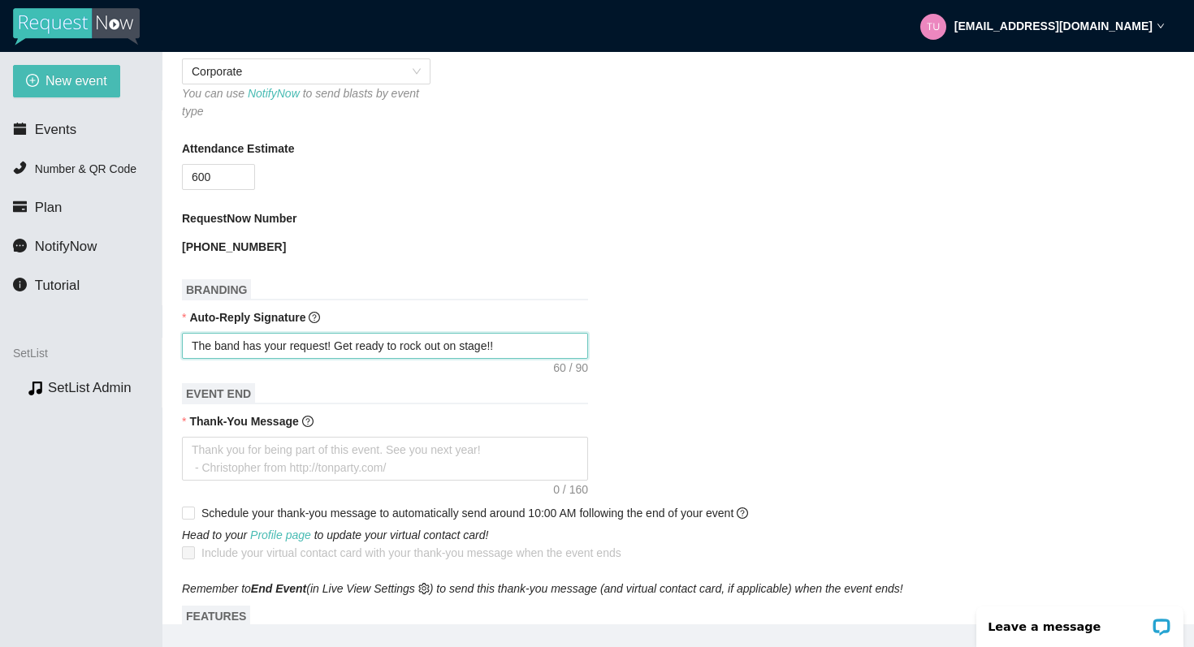
type textarea "The band has your request! Get ready to rock out on stage!!"
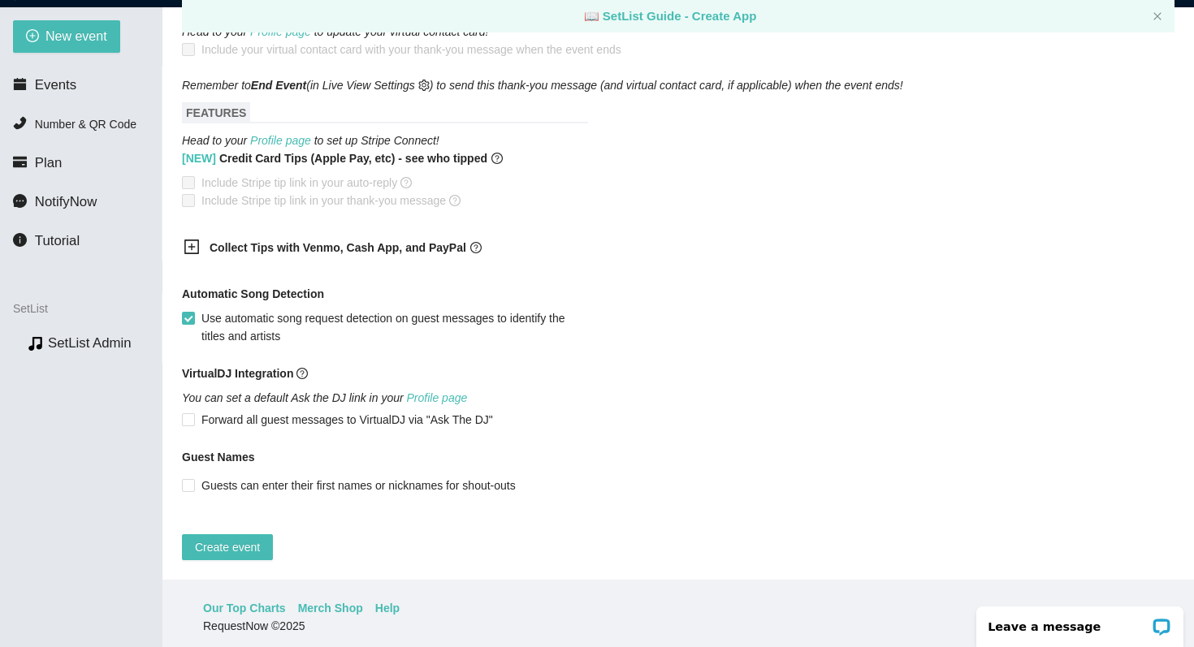
scroll to position [52, 0]
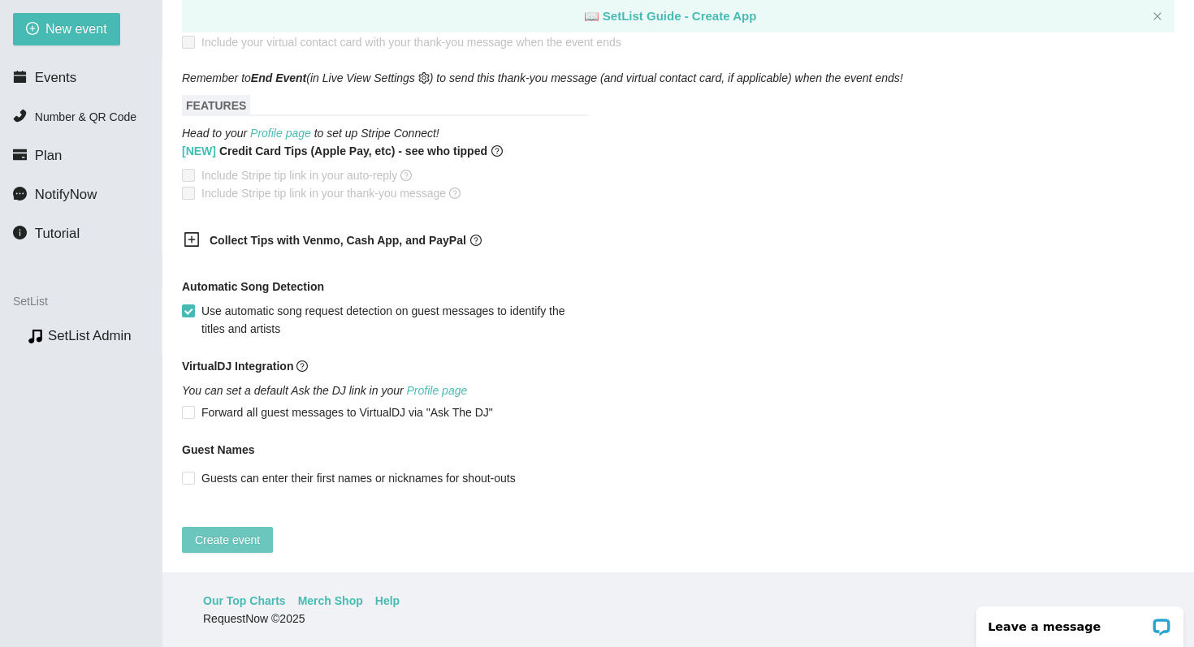
type textarea "The band has your request! Get ready to rock out on stage!!"
click at [218, 531] on span "Create event" at bounding box center [227, 540] width 65 height 18
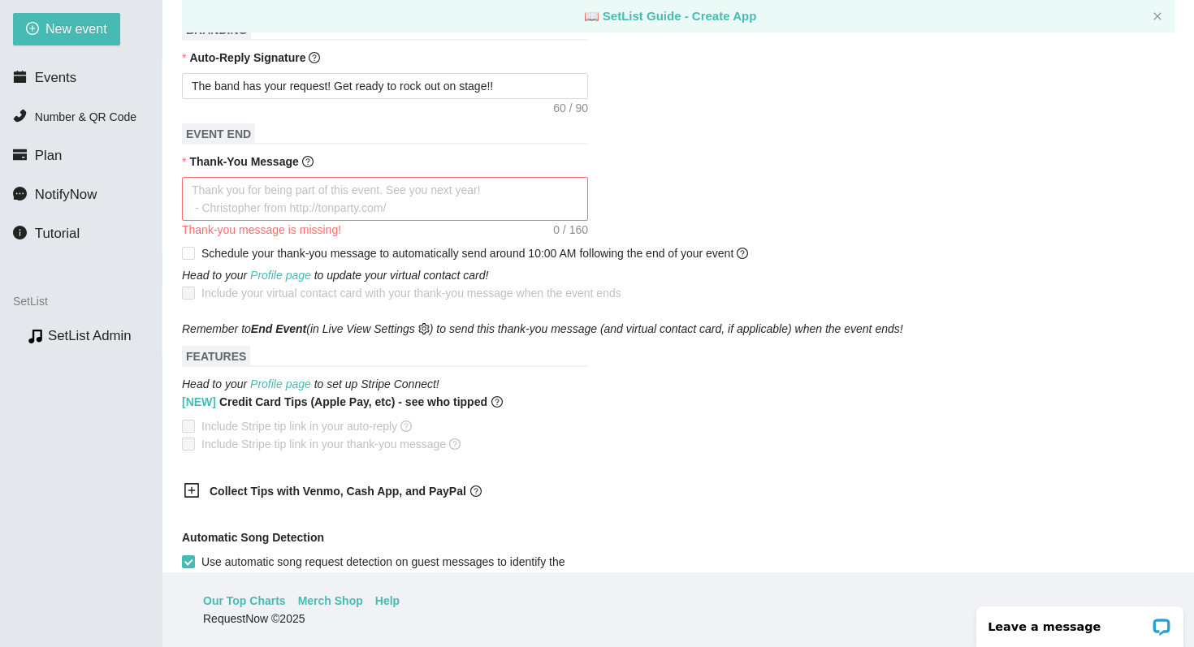
scroll to position [568, 0]
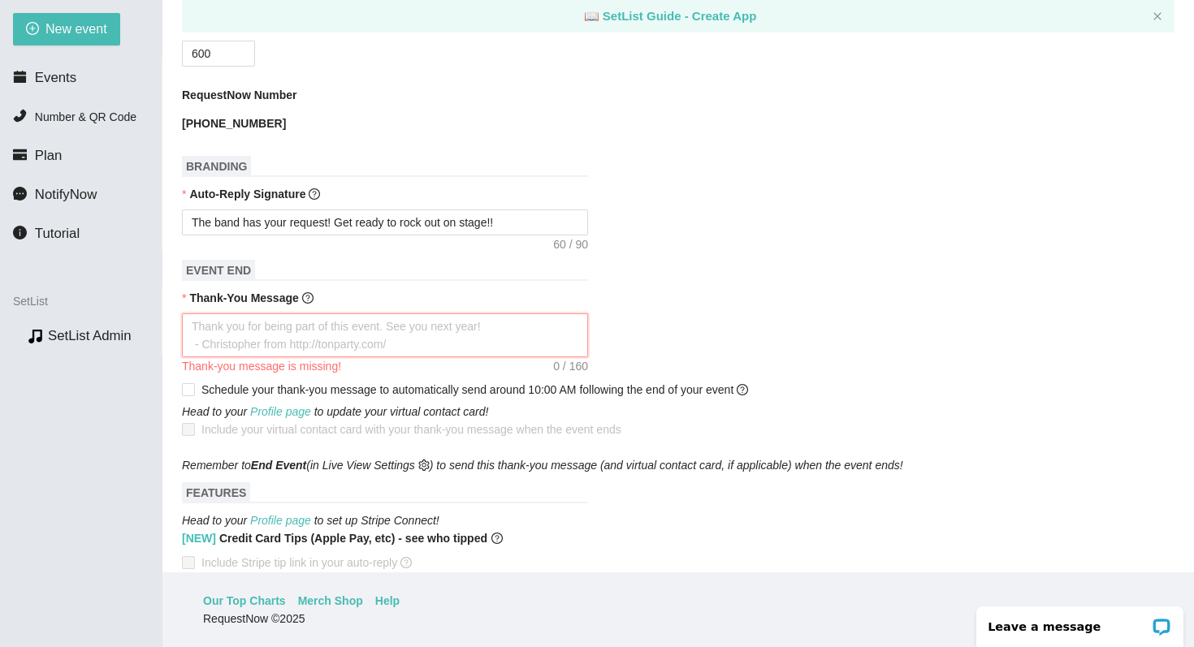
click at [267, 336] on textarea "Thank-You Message" at bounding box center [385, 335] width 406 height 44
type textarea "T"
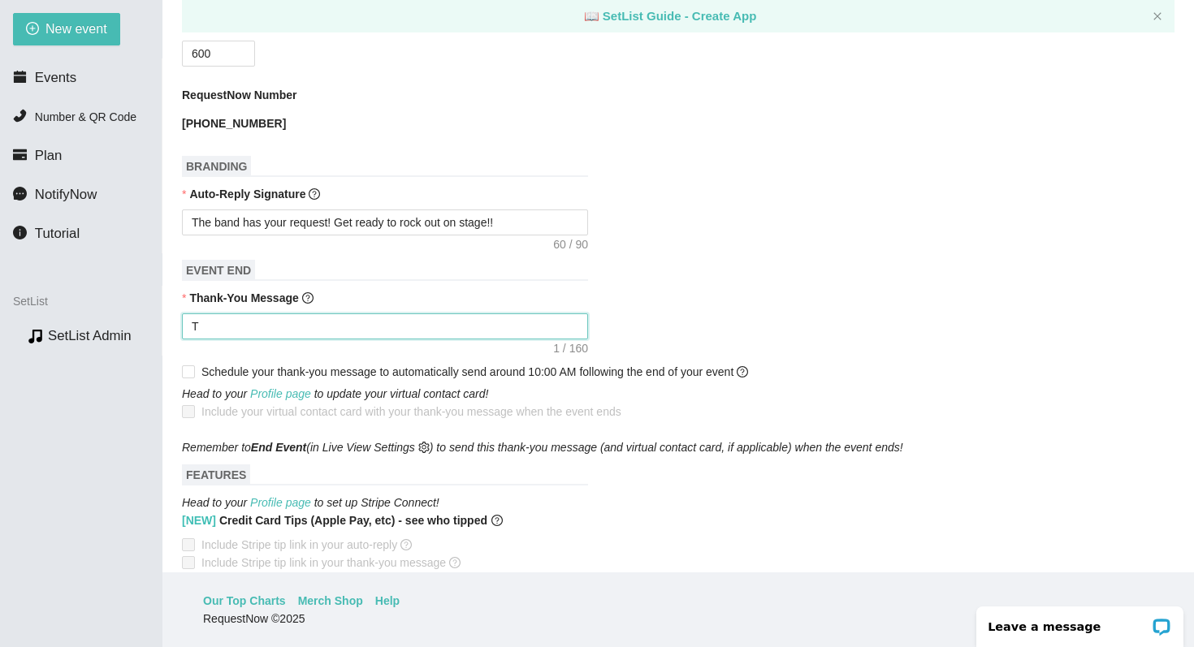
type textarea "Th"
type textarea "Tha"
type textarea "Than"
type textarea "Thank"
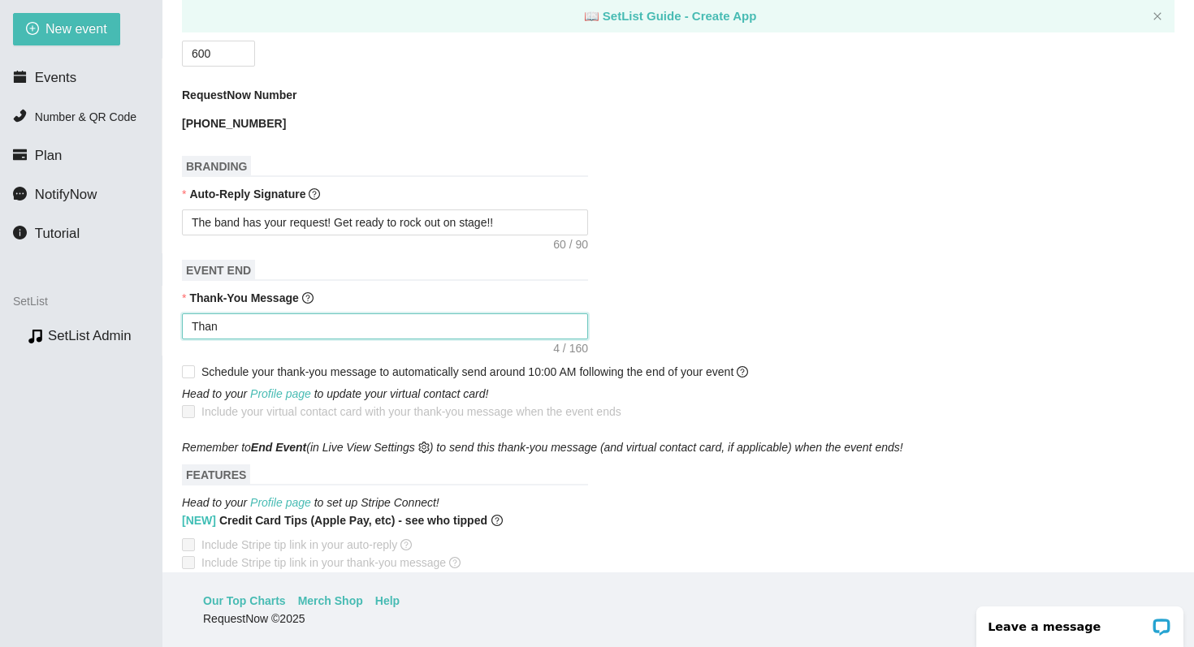
type textarea "Thank"
type textarea "Thank y"
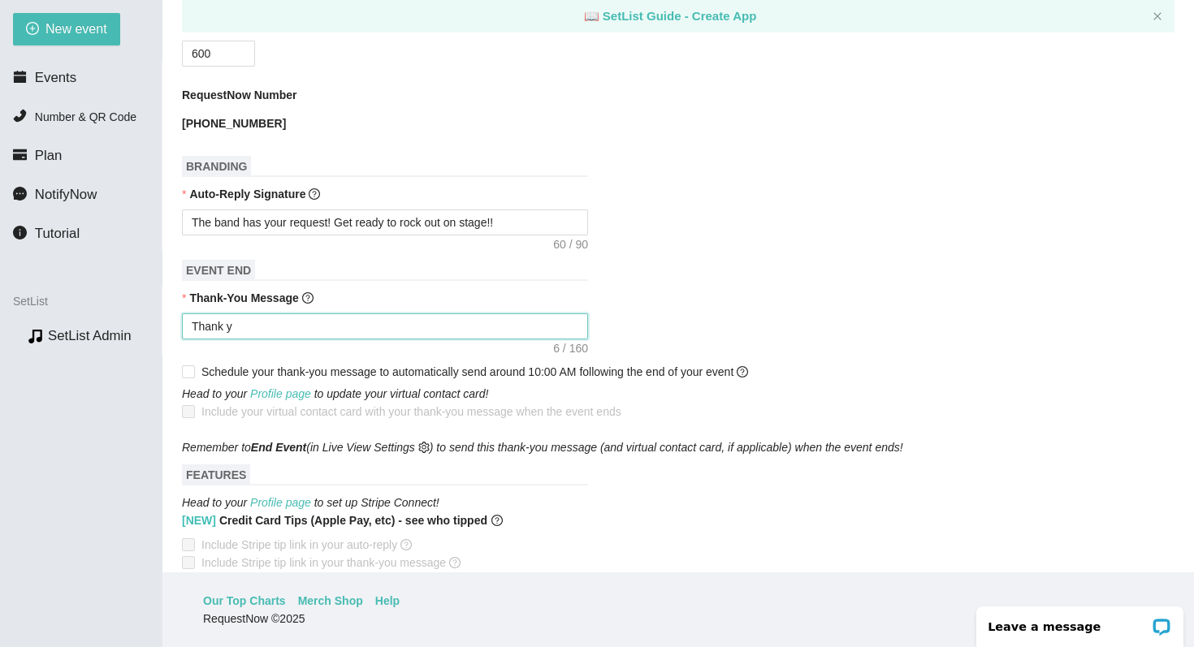
type textarea "Thank yo"
type textarea "Thank you"
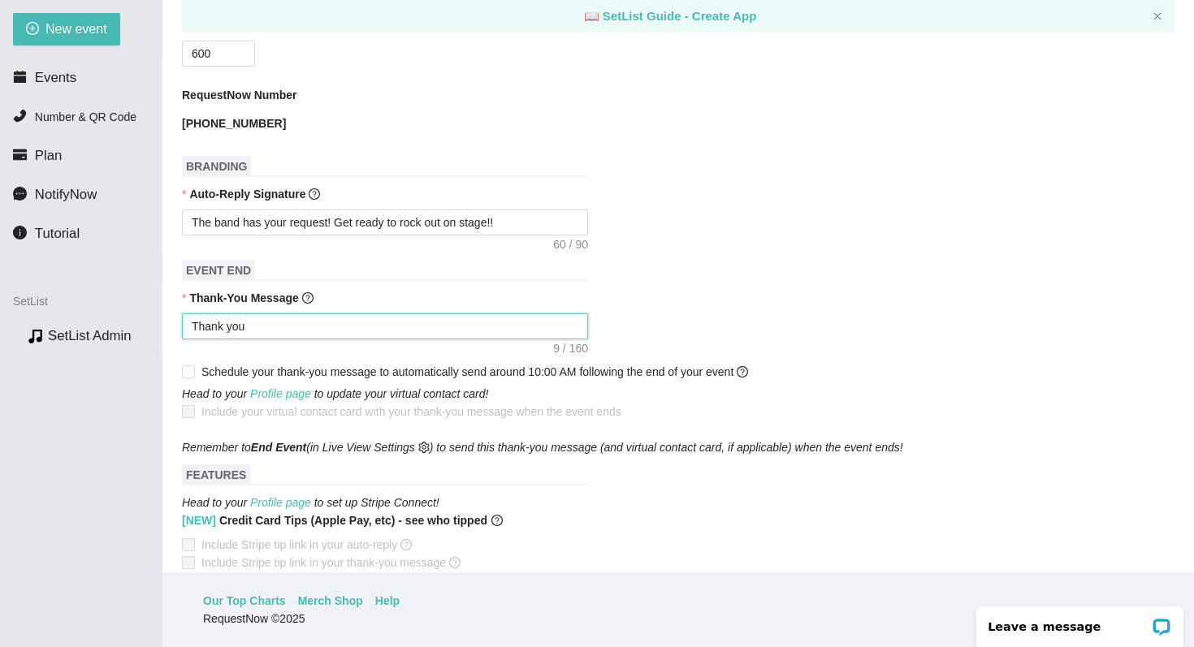
type textarea "Thank you"
click at [411, 332] on textarea "Thank you for singing with the Radio Band!!" at bounding box center [385, 326] width 406 height 26
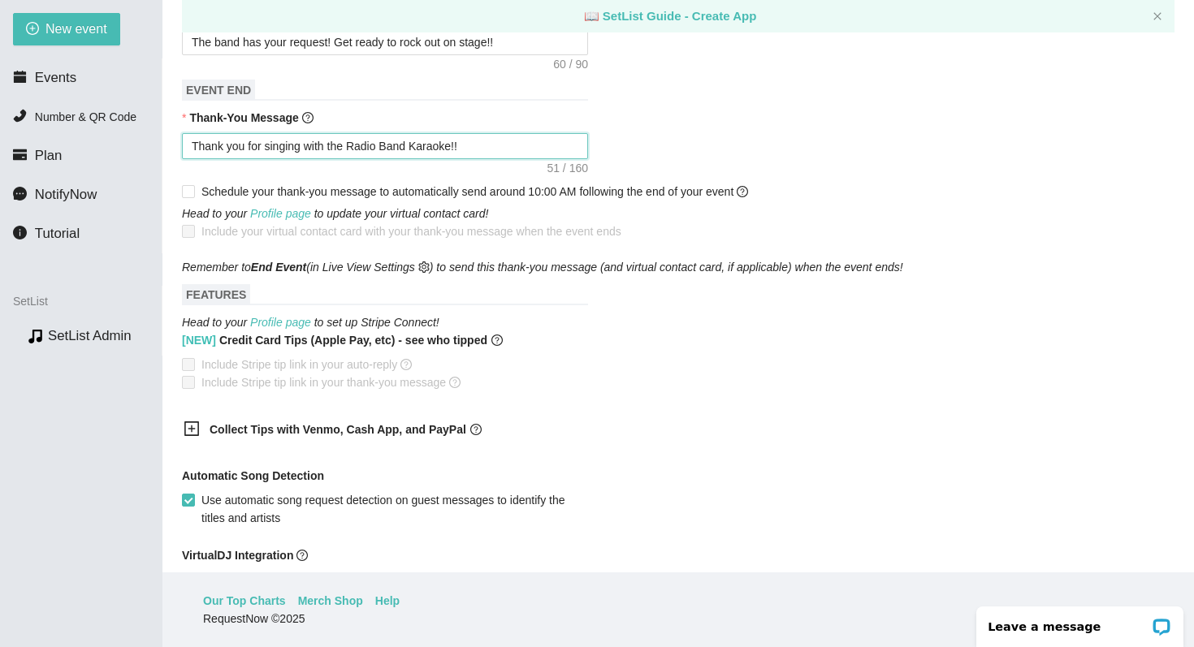
scroll to position [958, 0]
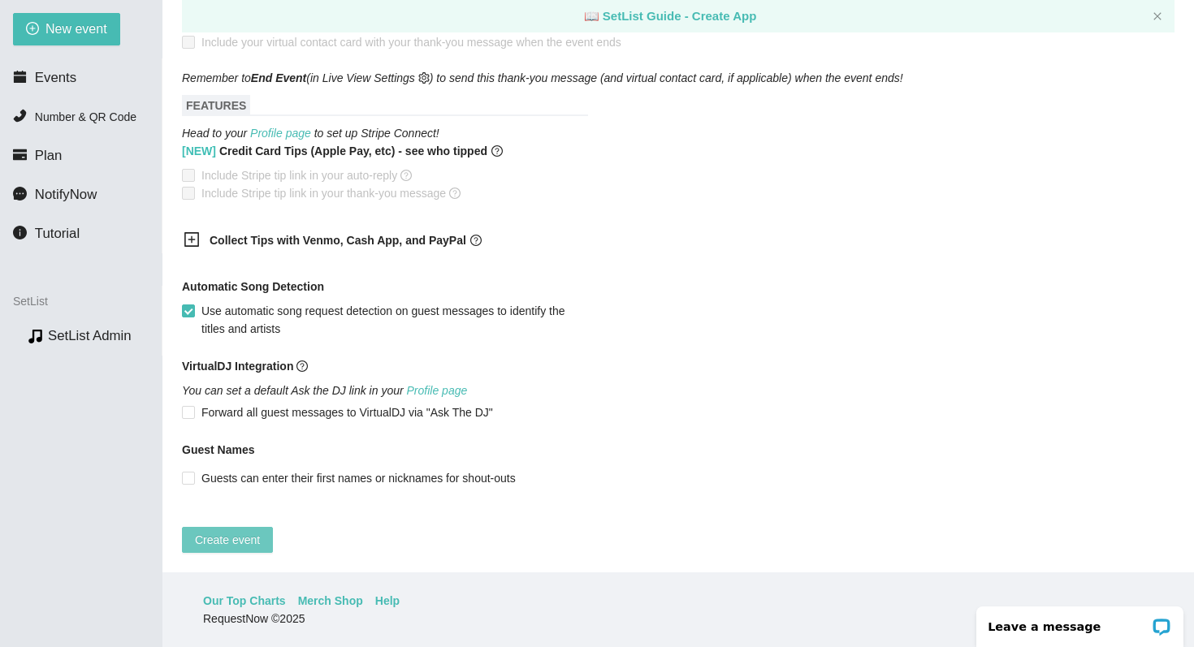
click at [231, 532] on span "Create event" at bounding box center [227, 540] width 65 height 18
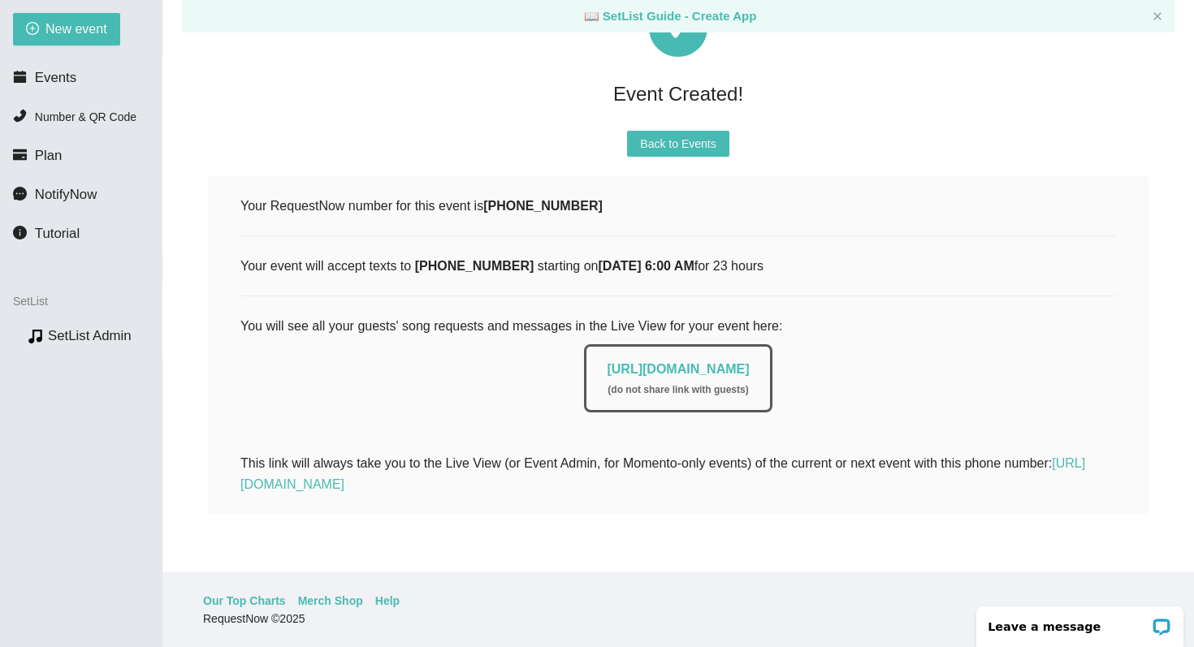
scroll to position [117, 0]
click at [50, 116] on span "Number & QR Code" at bounding box center [86, 116] width 102 height 13
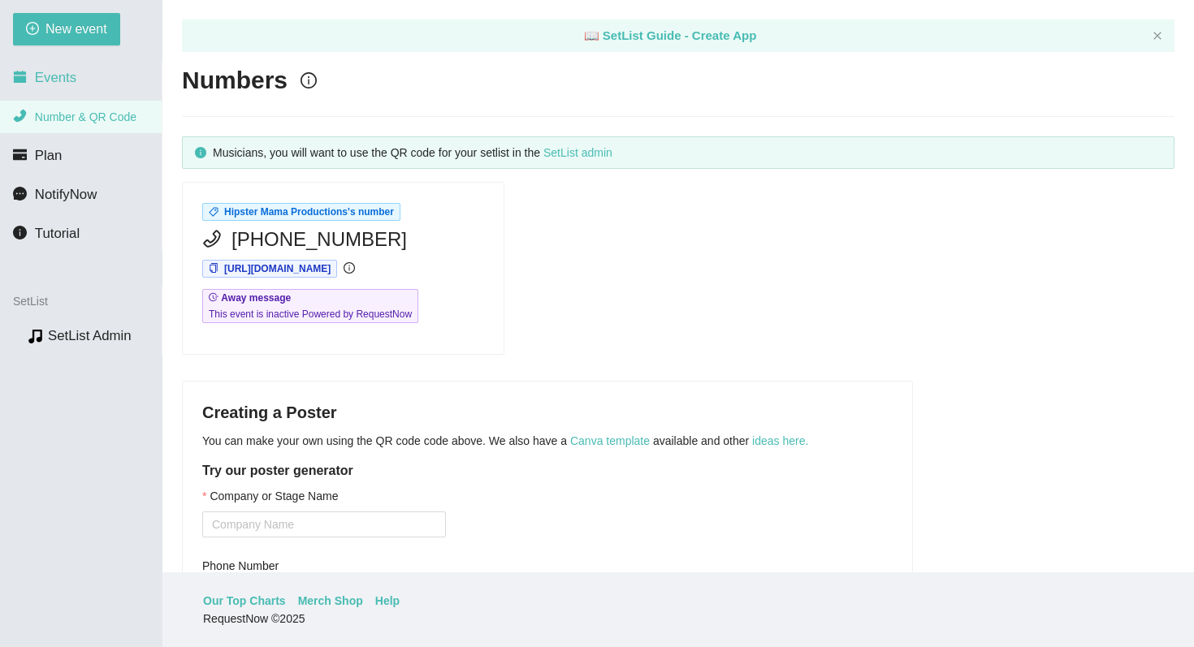
click at [54, 81] on span "Events" at bounding box center [55, 77] width 41 height 15
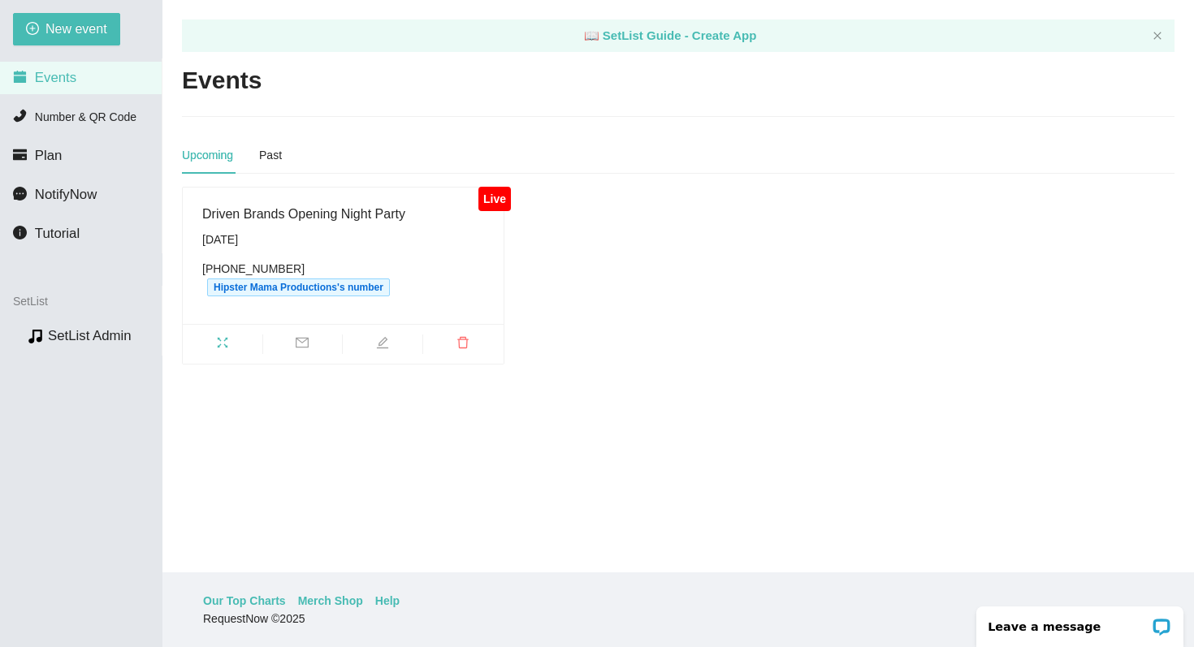
click at [223, 343] on icon "fullscreen" at bounding box center [222, 342] width 13 height 13
